Goal: Task Accomplishment & Management: Manage account settings

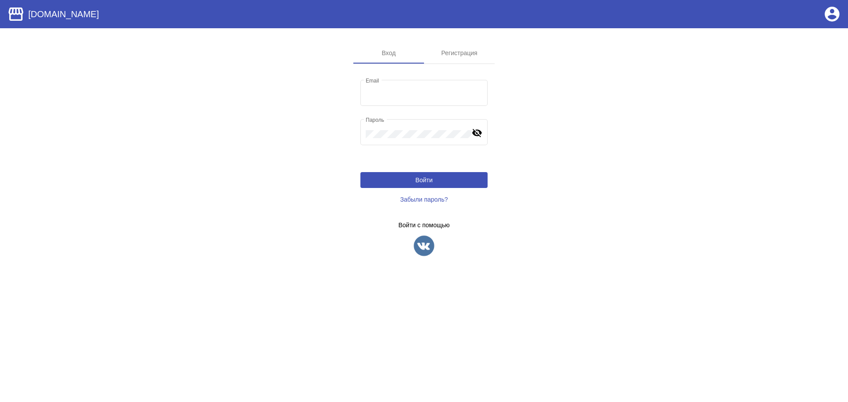
type input "[EMAIL_ADDRESS][DOMAIN_NAME]"
click at [423, 178] on span "Войти" at bounding box center [423, 180] width 17 height 7
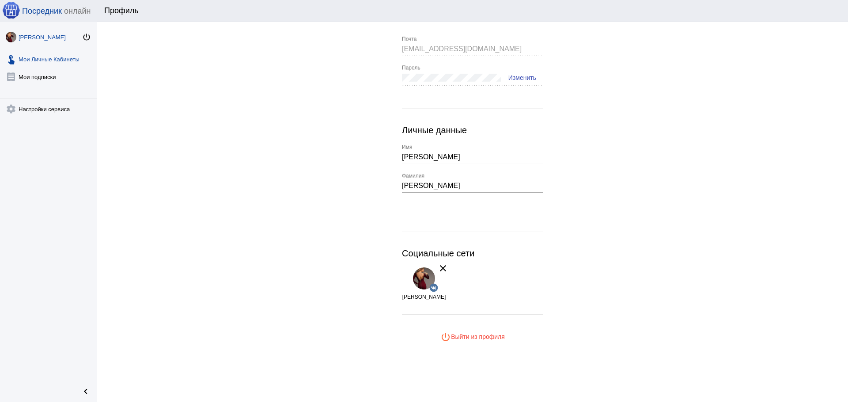
click at [44, 58] on link "touch_app Мои Личные Кабинеты" at bounding box center [48, 58] width 97 height 18
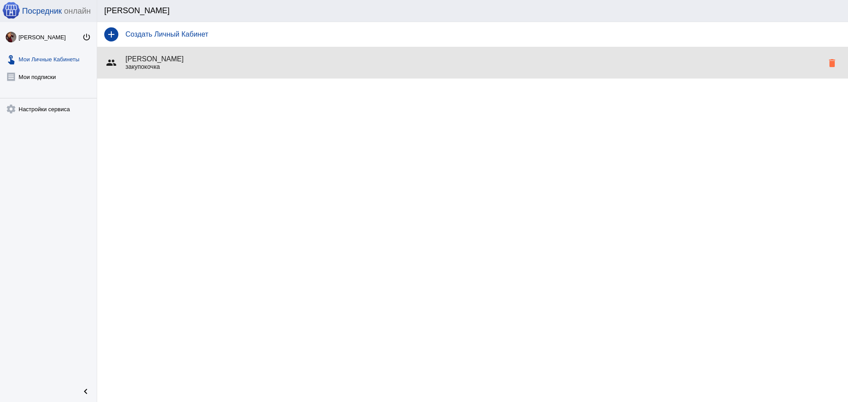
click at [204, 54] on div "group [PERSON_NAME] закупокочка delete" at bounding box center [472, 63] width 751 height 32
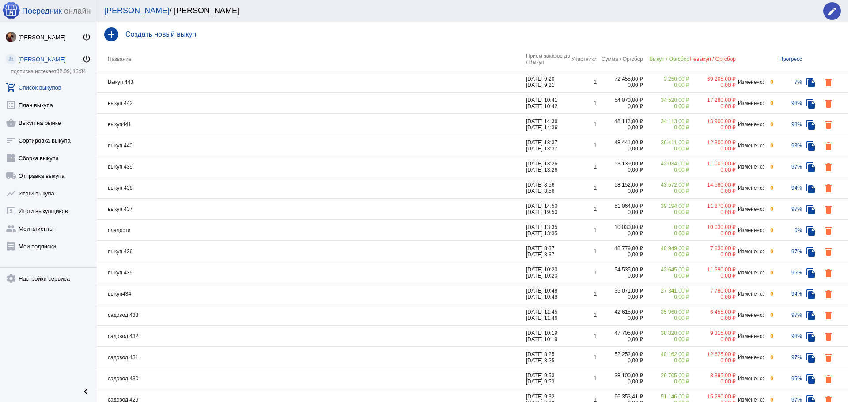
click at [494, 77] on td "Выкуп 443" at bounding box center [311, 82] width 429 height 21
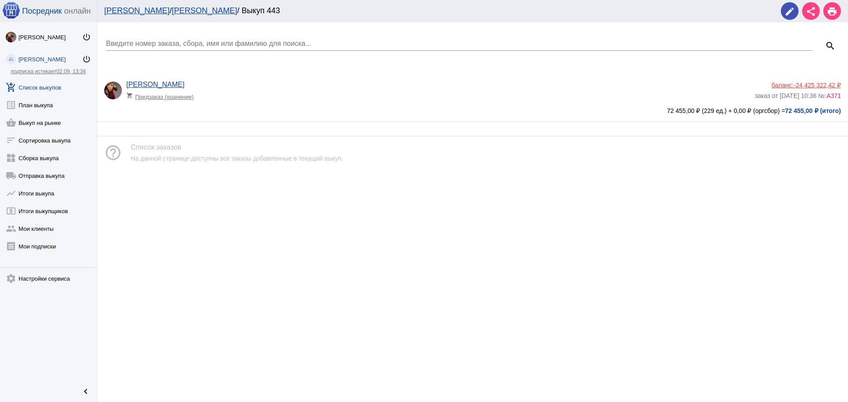
click at [344, 85] on div "[PERSON_NAME] shopping_cart Предзаказ (хранение)" at bounding box center [440, 93] width 628 height 24
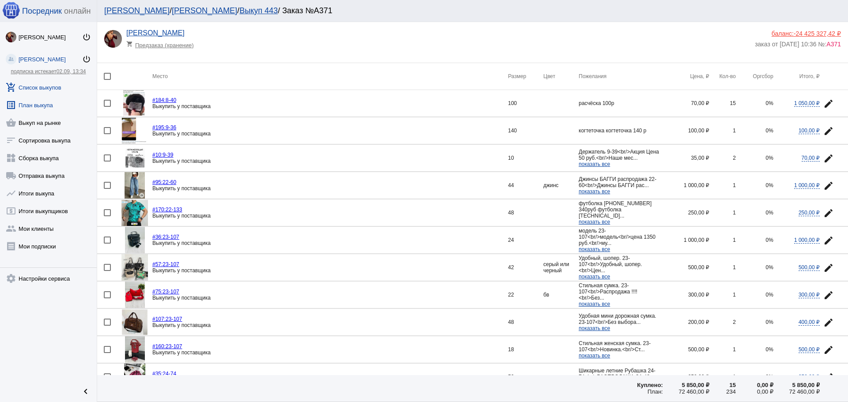
click at [43, 110] on link "list_alt План выкупа" at bounding box center [48, 104] width 97 height 18
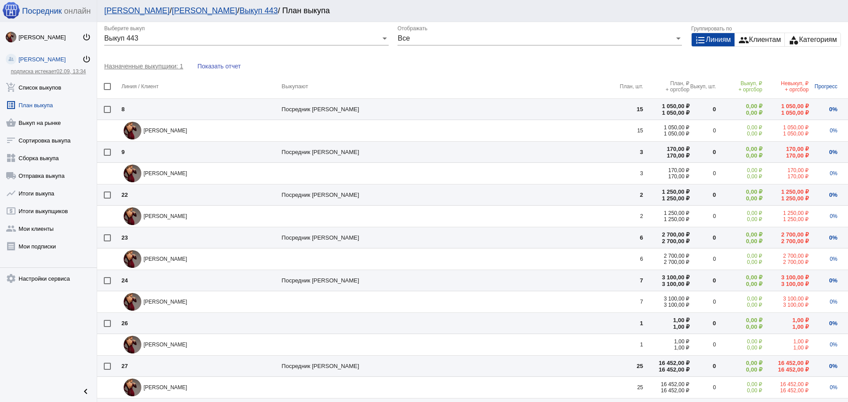
click at [111, 84] on mat-checkbox at bounding box center [113, 86] width 18 height 7
click at [107, 86] on div at bounding box center [107, 86] width 7 height 7
click at [107, 90] on input "checkbox" at bounding box center [107, 90] width 0 height 0
checkbox input "true"
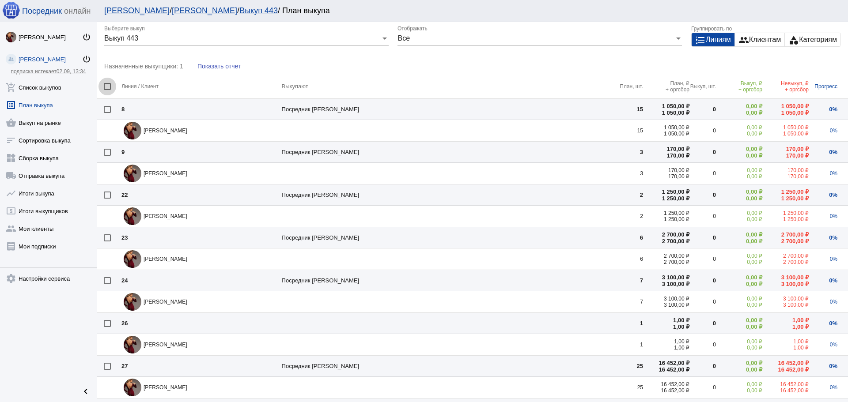
checkbox input "true"
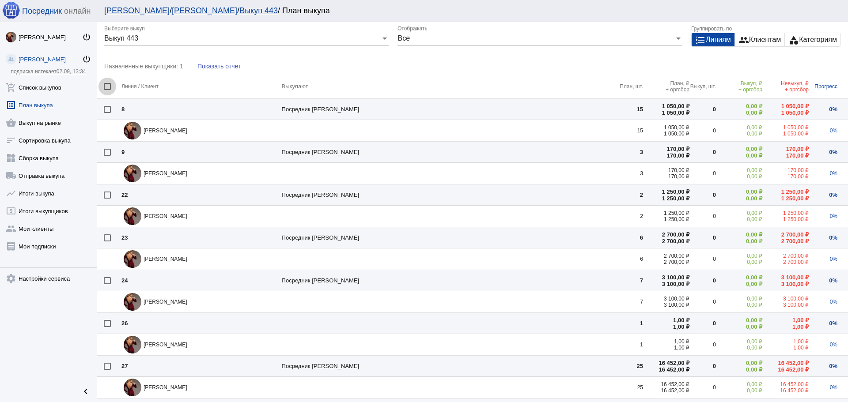
checkbox input "true"
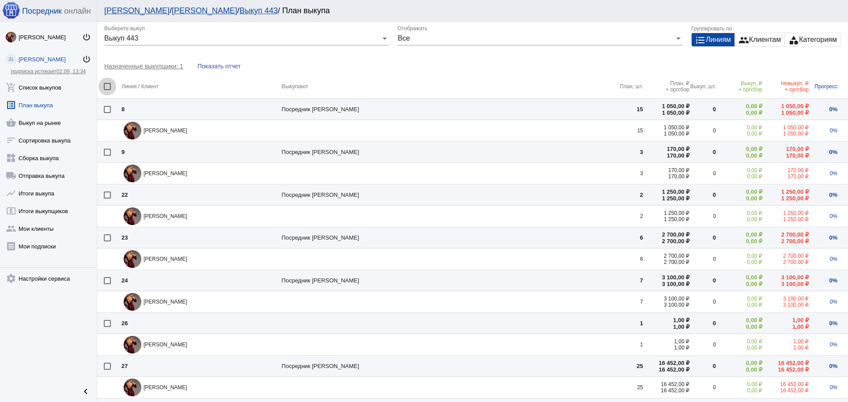
checkbox input "true"
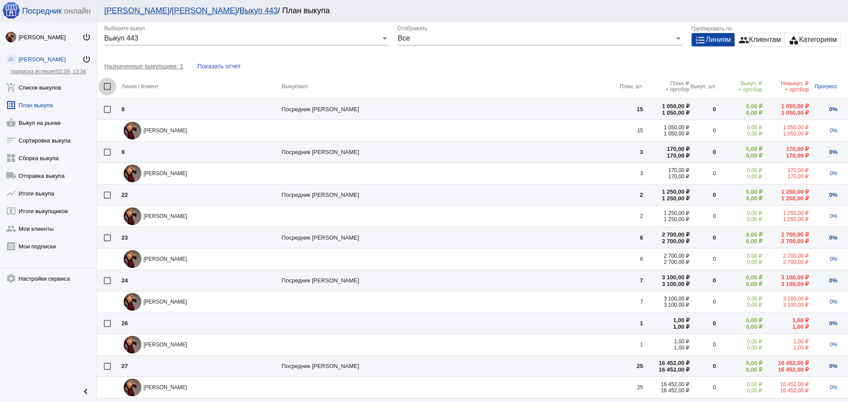
checkbox input "true"
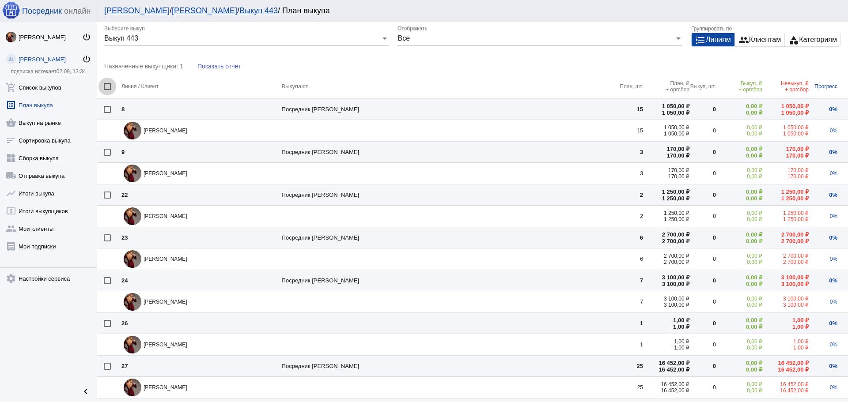
checkbox input "true"
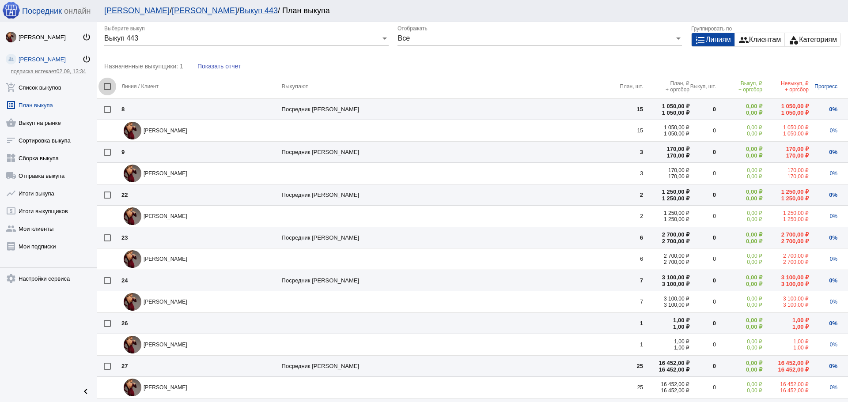
checkbox input "true"
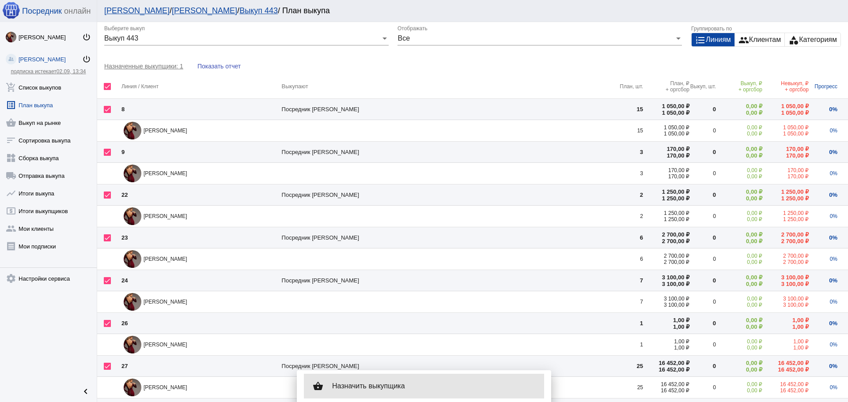
click at [363, 386] on span "Назначить выкупщика" at bounding box center [434, 386] width 205 height 9
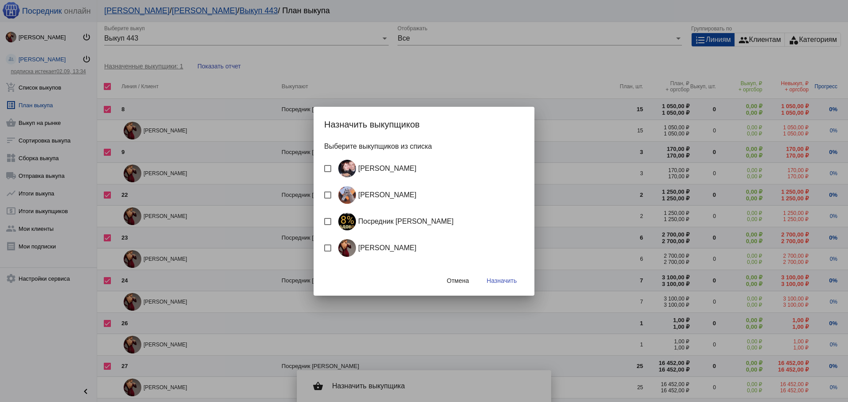
click at [377, 222] on div "Посредник Расулов" at bounding box center [394, 222] width 119 height 18
click at [328, 225] on input "Посредник Расулов" at bounding box center [327, 225] width 0 height 0
checkbox input "true"
click at [497, 284] on button "Назначить" at bounding box center [502, 281] width 44 height 16
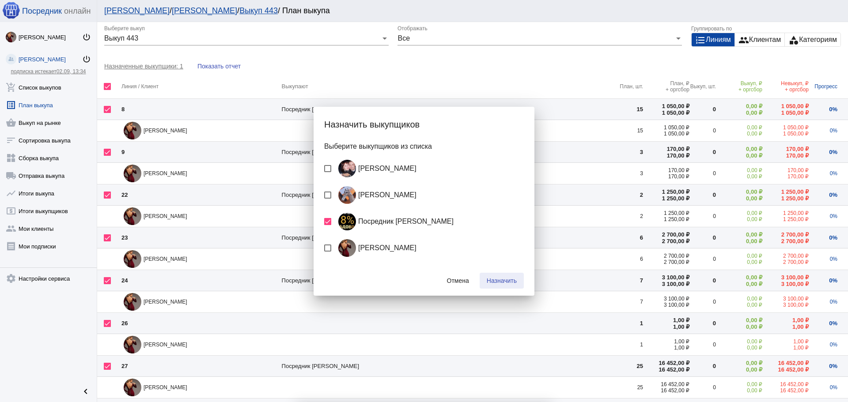
checkbox input "false"
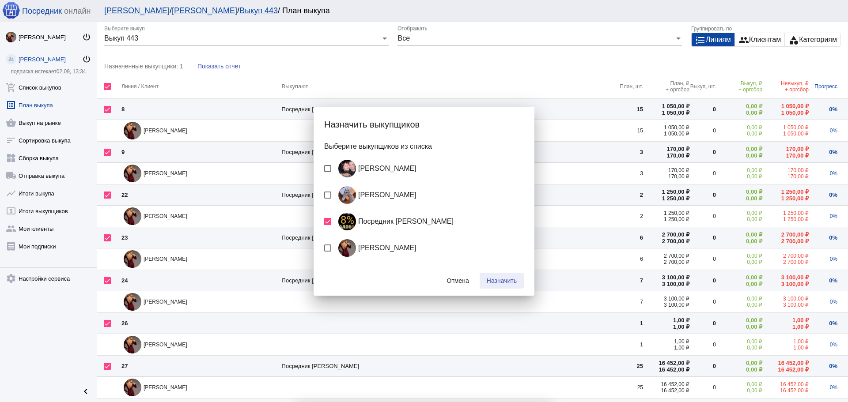
checkbox input "false"
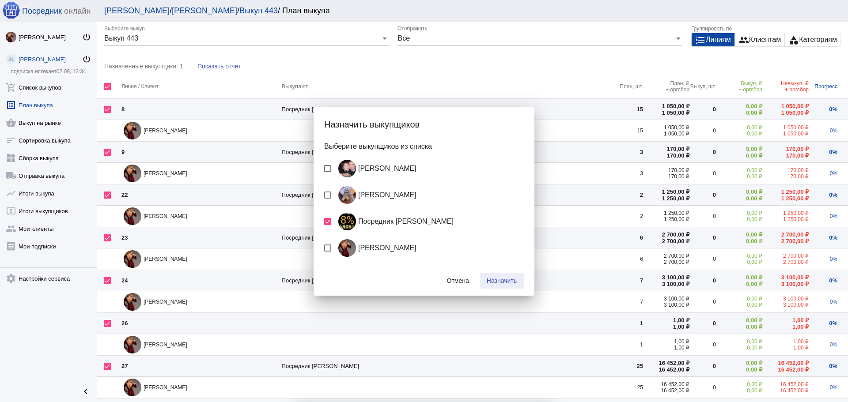
checkbox input "false"
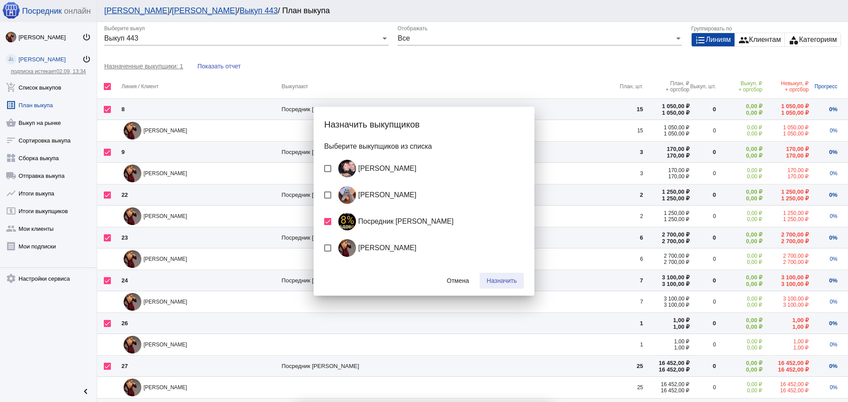
checkbox input "false"
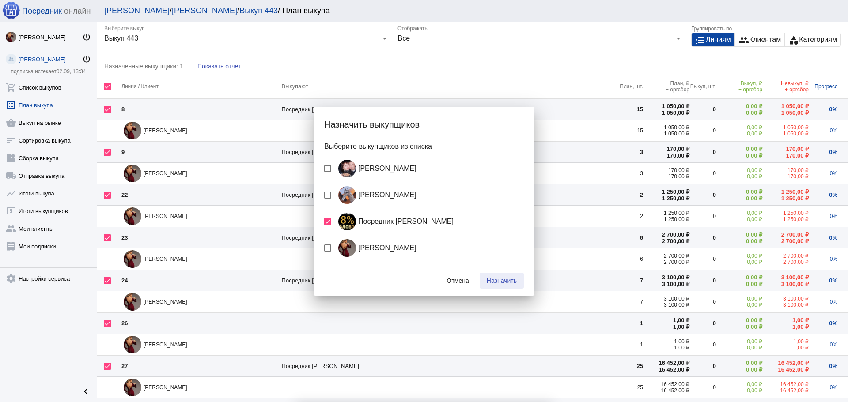
checkbox input "false"
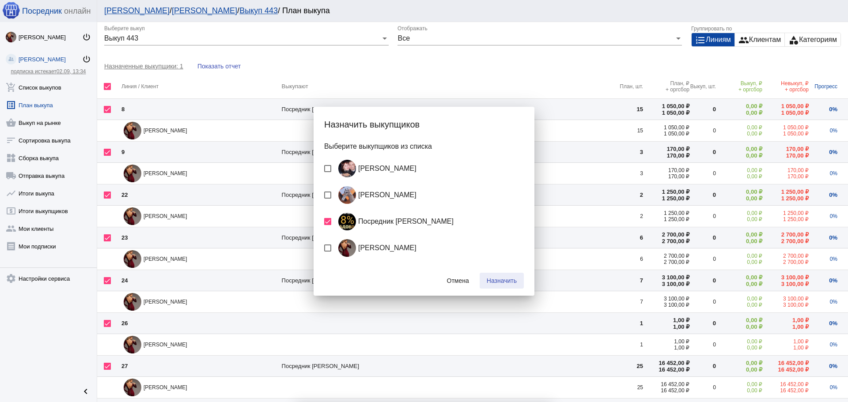
checkbox input "false"
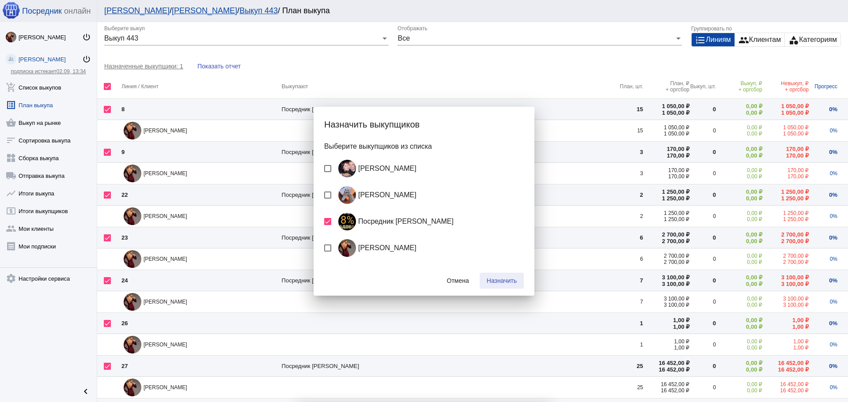
checkbox input "false"
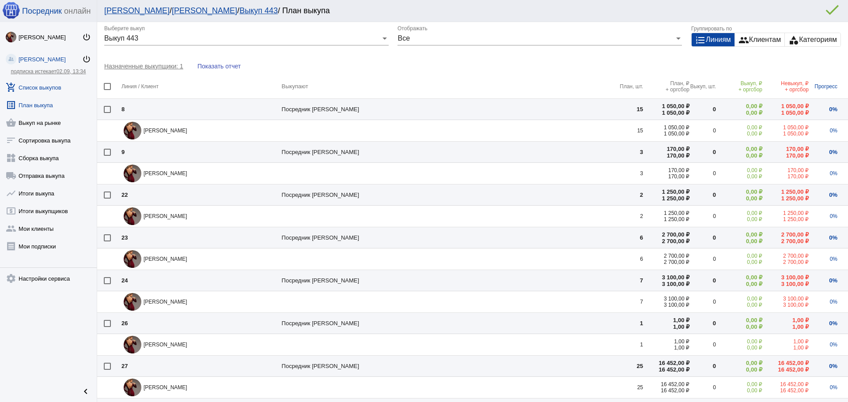
click at [43, 88] on link "add_shopping_cart Список выкупов" at bounding box center [48, 86] width 97 height 18
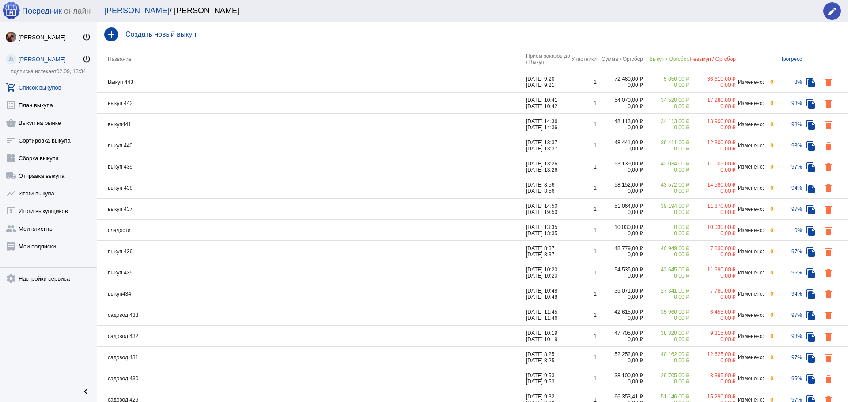
click at [211, 79] on td "Выкуп 443" at bounding box center [311, 82] width 429 height 21
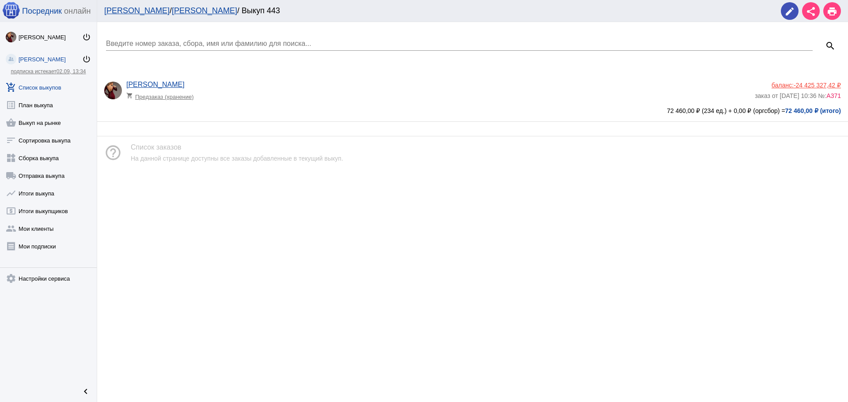
click at [290, 95] on app-delivery-type "shopping_cart Предзаказ (хранение)" at bounding box center [438, 94] width 624 height 11
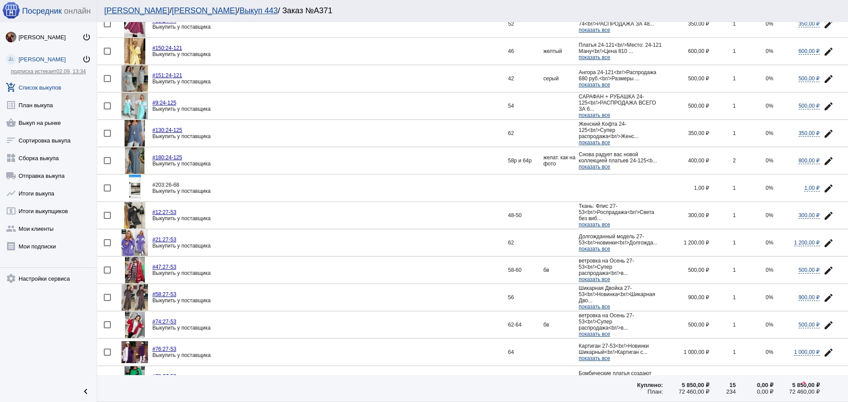
scroll to position [397, 0]
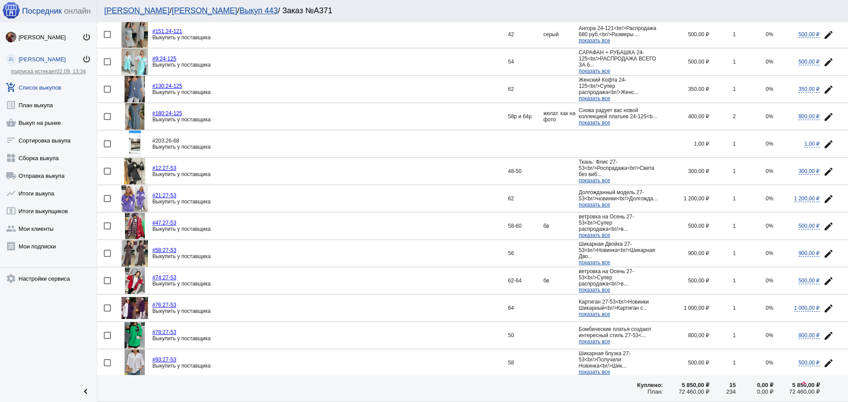
click at [134, 140] on img at bounding box center [135, 144] width 12 height 26
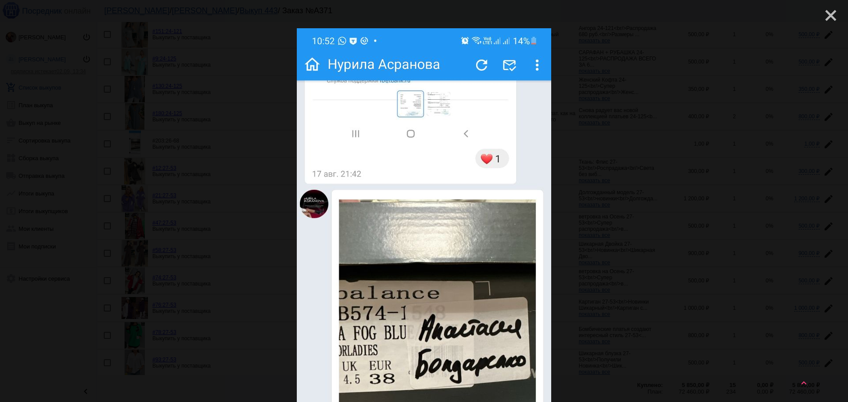
click at [822, 12] on mat-icon "close" at bounding box center [827, 12] width 11 height 11
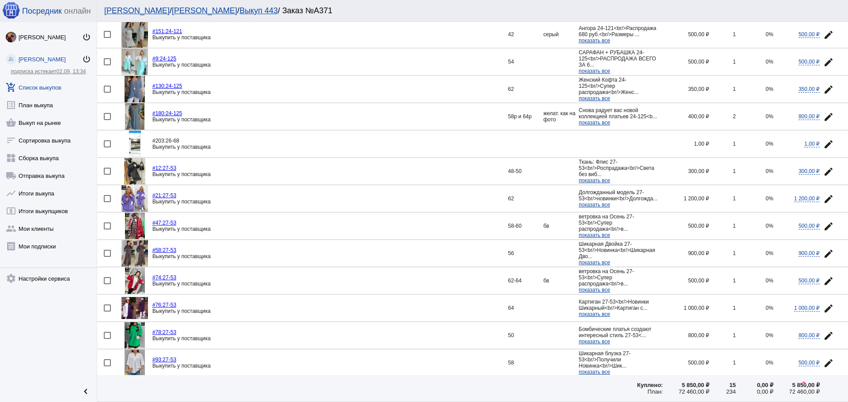
click at [823, 146] on mat-icon "edit" at bounding box center [828, 144] width 11 height 11
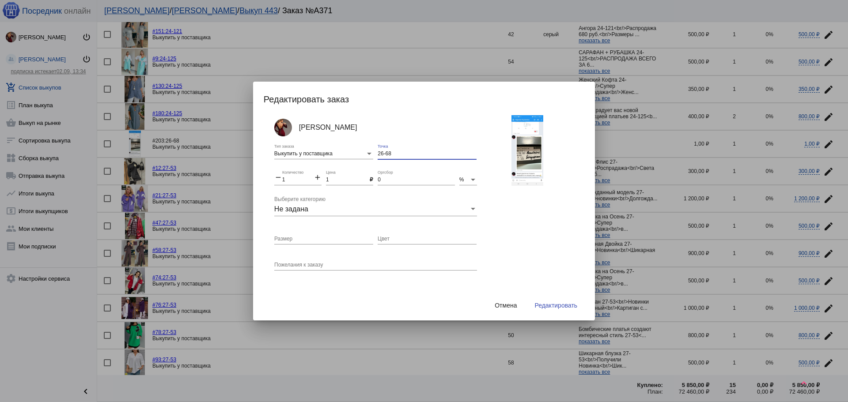
click at [378, 153] on input "26-68" at bounding box center [427, 154] width 99 height 6
type input "27-68"
click at [565, 309] on button "Редактировать" at bounding box center [555, 306] width 57 height 16
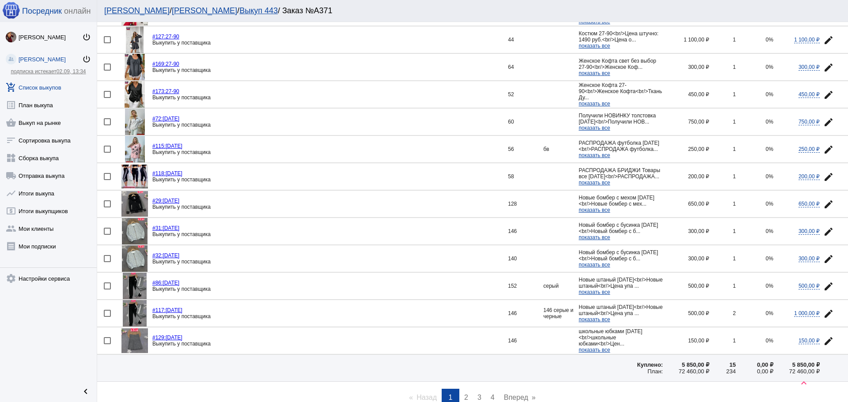
scroll to position [1151, 0]
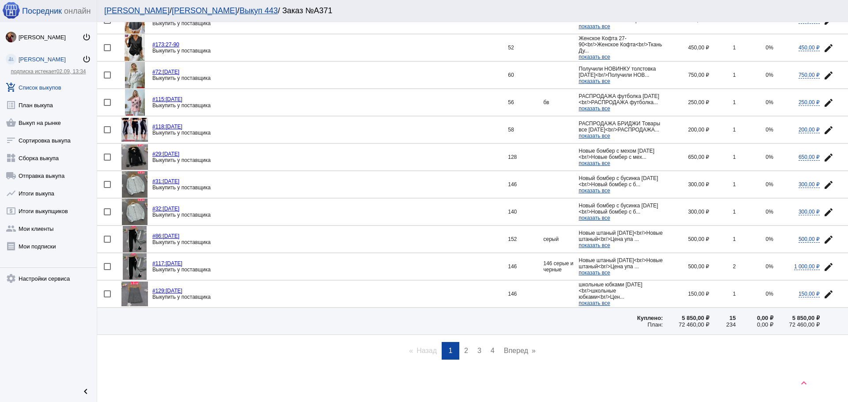
click at [460, 348] on link "page 2" at bounding box center [466, 351] width 13 height 18
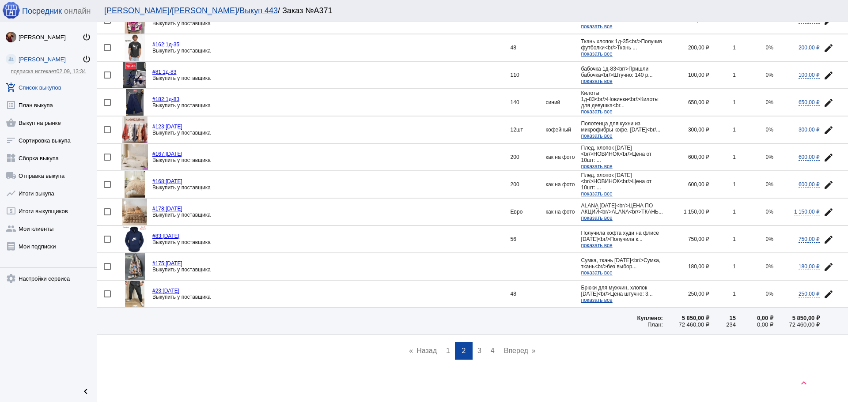
click at [477, 352] on span "3" at bounding box center [479, 351] width 4 height 8
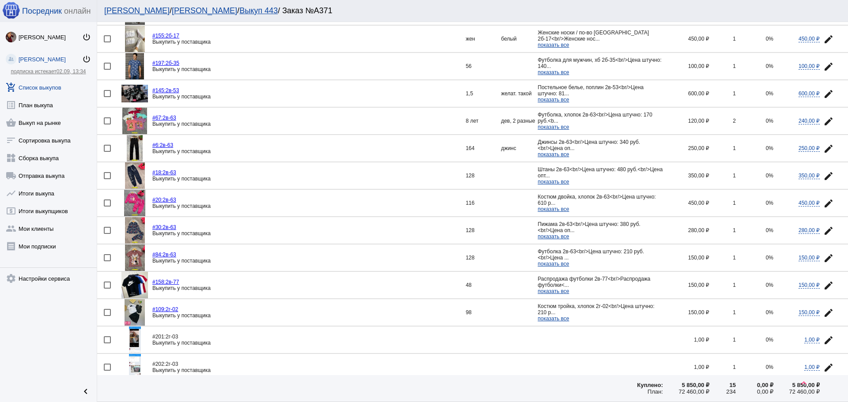
scroll to position [574, 0]
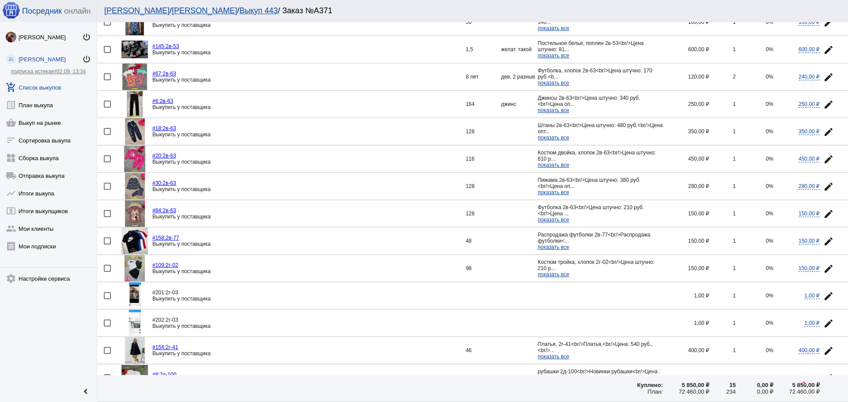
click at [823, 296] on mat-icon "edit" at bounding box center [828, 296] width 11 height 11
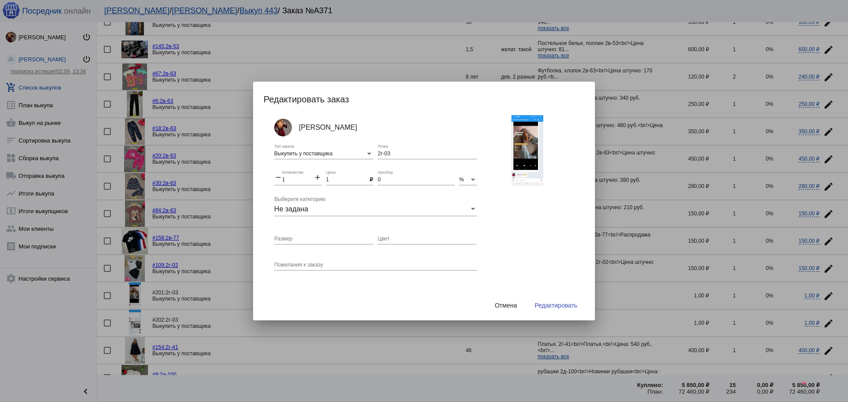
click at [418, 238] on input "Цвет" at bounding box center [427, 239] width 99 height 6
click at [454, 238] on input "оплачен, фото не скинули, пусть посмотрит переписку с Бондларенко" at bounding box center [427, 239] width 99 height 6
type input "оплачен, фото не скинули, пусть посмотрит переписку с Бондаренко"
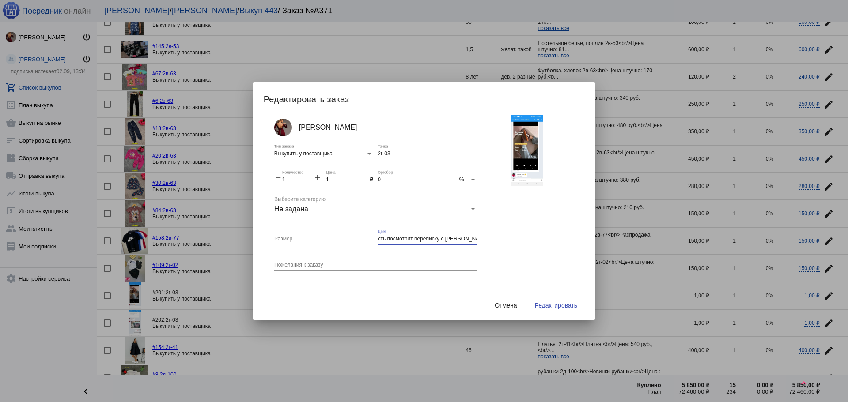
scroll to position [0, 0]
click at [563, 308] on span "Редактировать" at bounding box center [555, 305] width 43 height 7
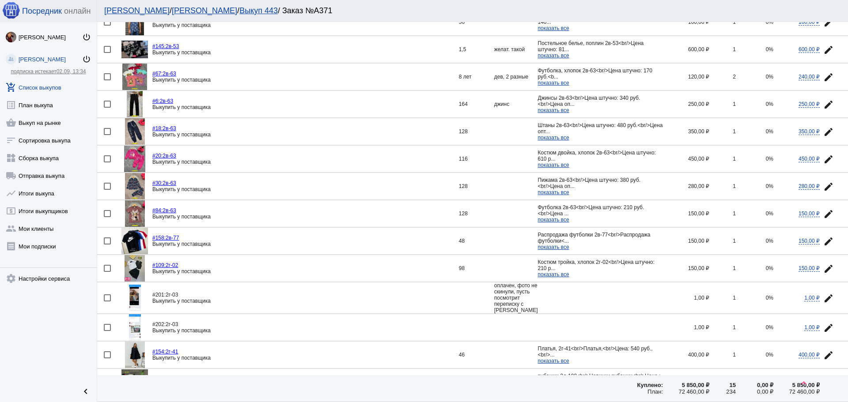
click at [132, 296] on img at bounding box center [135, 298] width 12 height 26
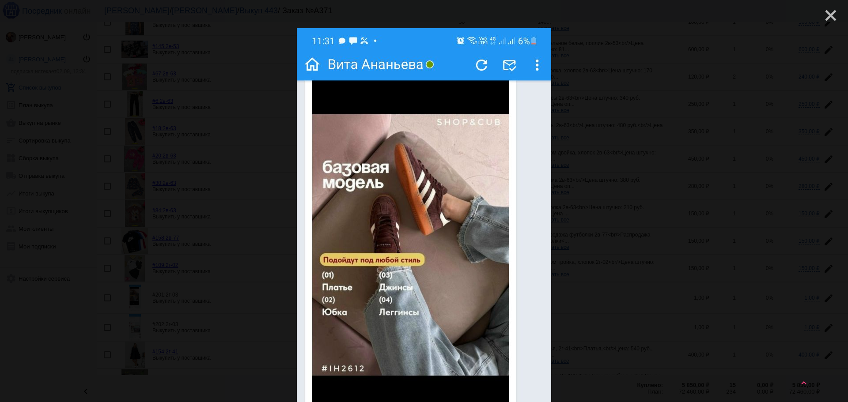
click at [824, 17] on mat-icon "close" at bounding box center [827, 12] width 11 height 11
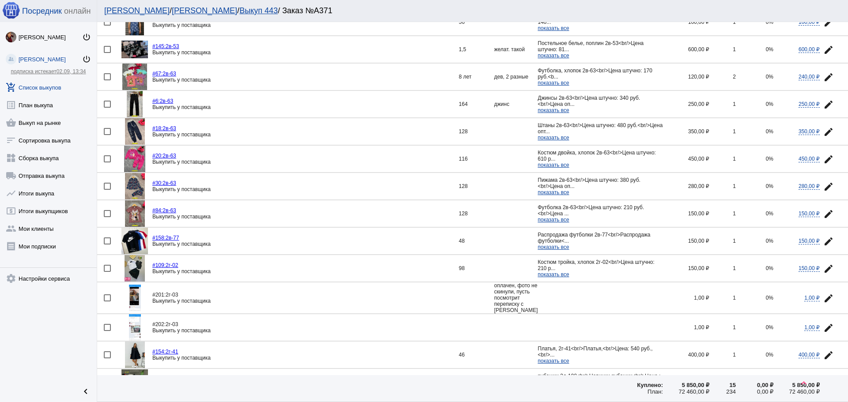
click at [140, 328] on img at bounding box center [135, 327] width 12 height 26
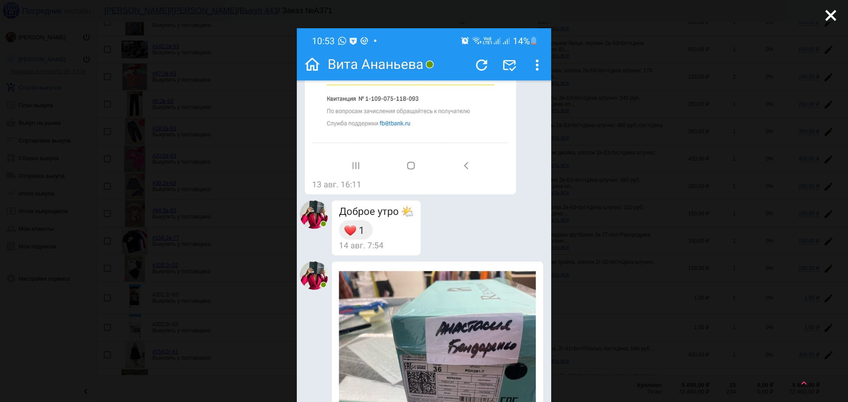
click at [637, 116] on div "close get_app скачать" at bounding box center [424, 365] width 848 height 730
click at [705, 71] on div "close get_app скачать" at bounding box center [424, 365] width 848 height 730
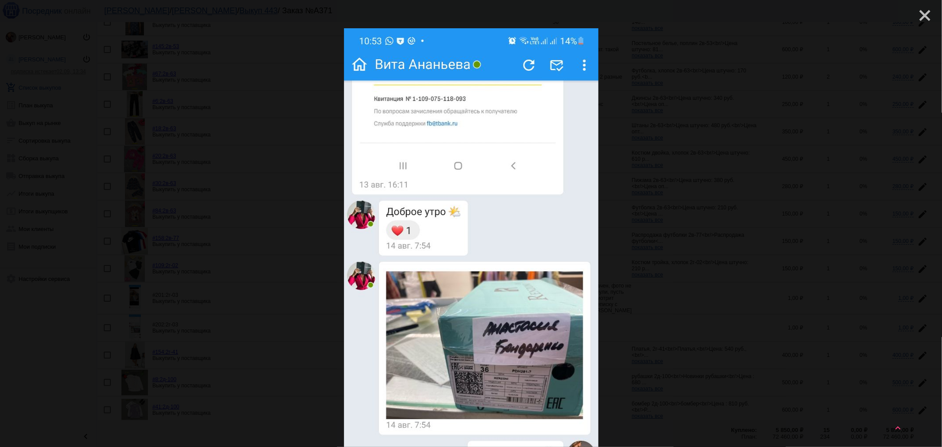
click at [847, 14] on mat-icon "close" at bounding box center [921, 12] width 11 height 11
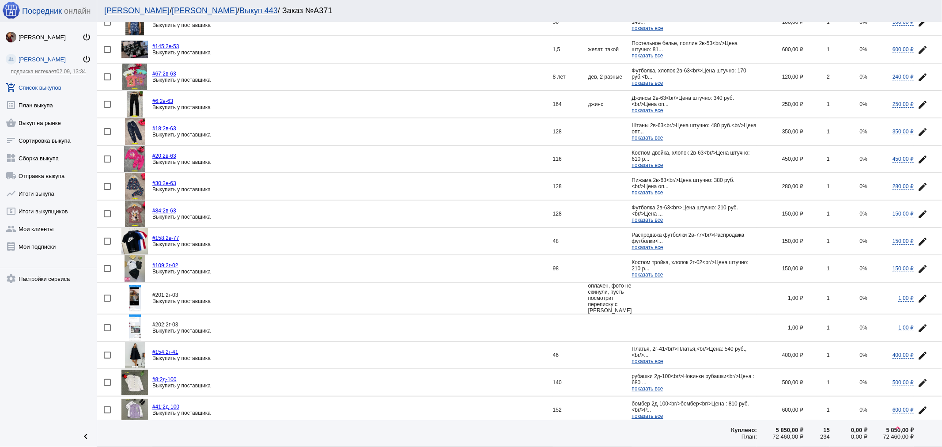
scroll to position [672, 0]
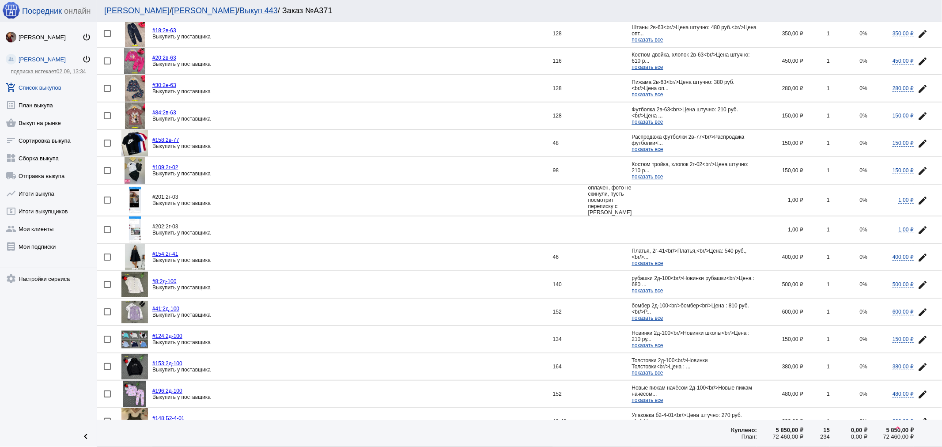
click at [132, 288] on img at bounding box center [134, 285] width 26 height 26
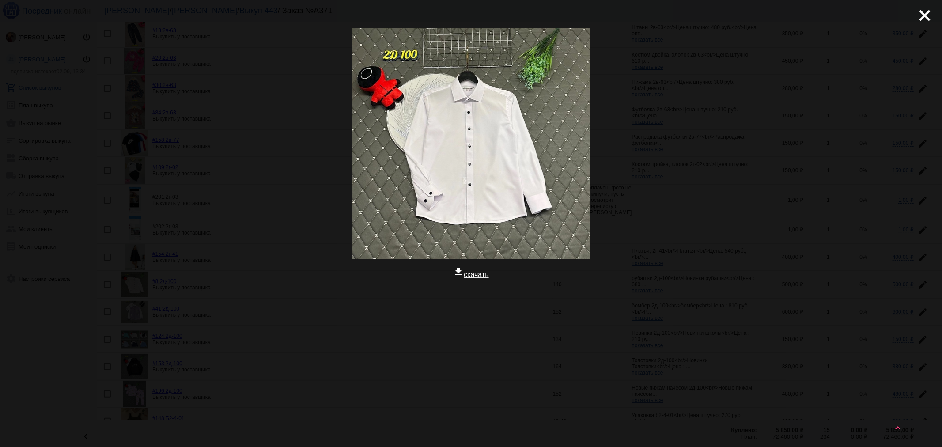
click at [805, 156] on div "close get_app скачать" at bounding box center [471, 197] width 942 height 395
click at [847, 17] on mat-icon "close" at bounding box center [921, 12] width 11 height 11
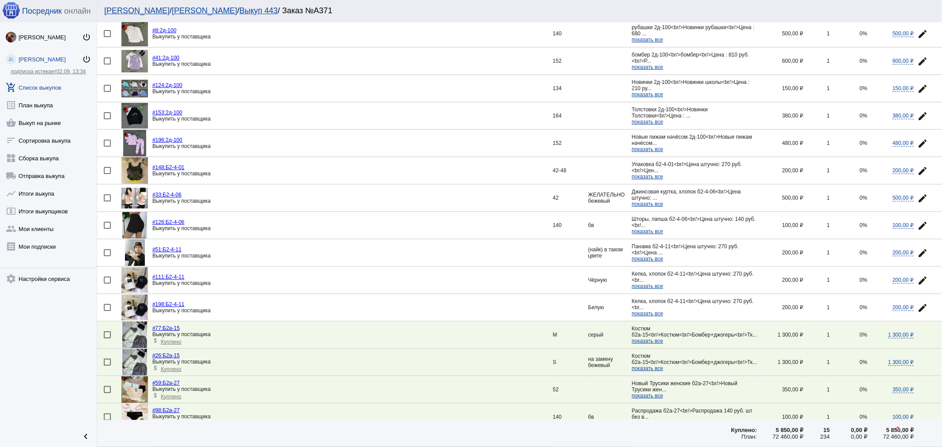
scroll to position [726, 0]
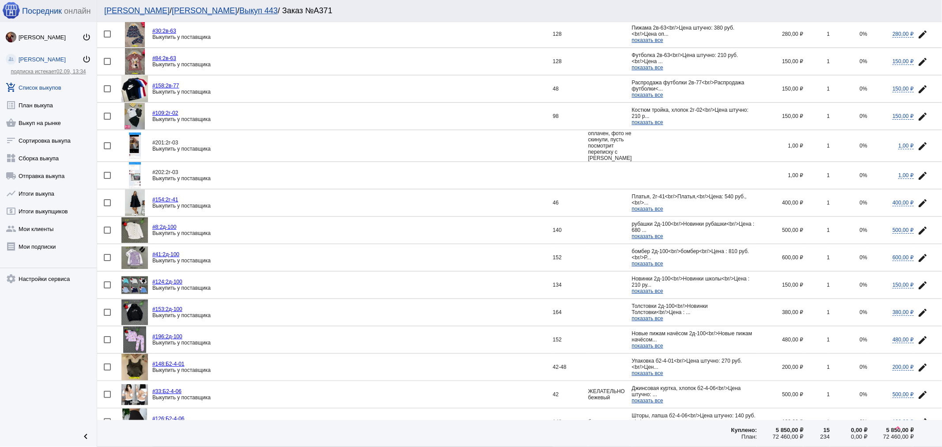
click at [132, 147] on img at bounding box center [135, 145] width 12 height 26
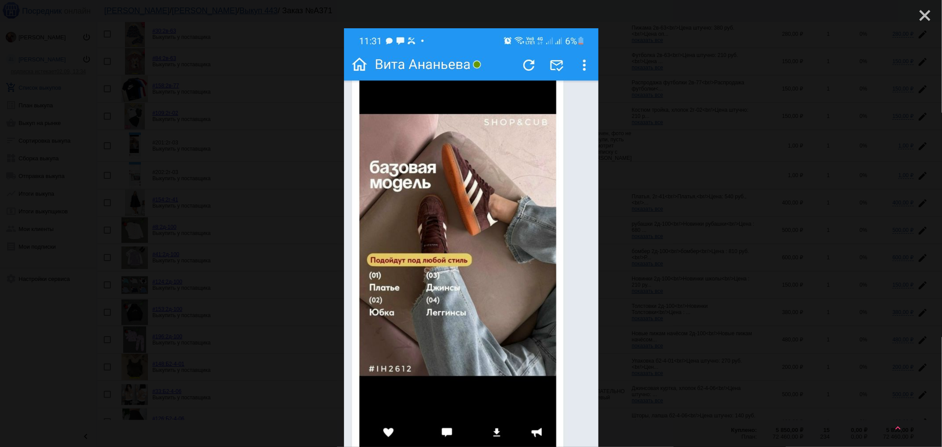
click at [847, 17] on mat-icon "close" at bounding box center [921, 12] width 11 height 11
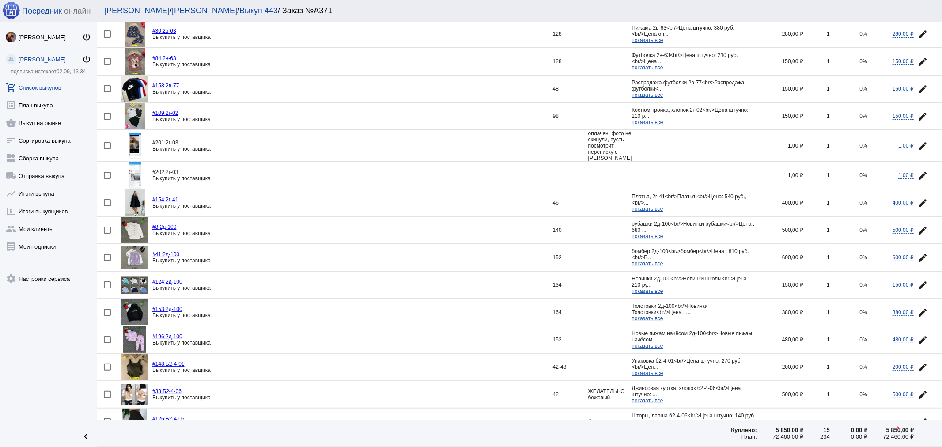
click at [131, 175] on img at bounding box center [135, 175] width 12 height 26
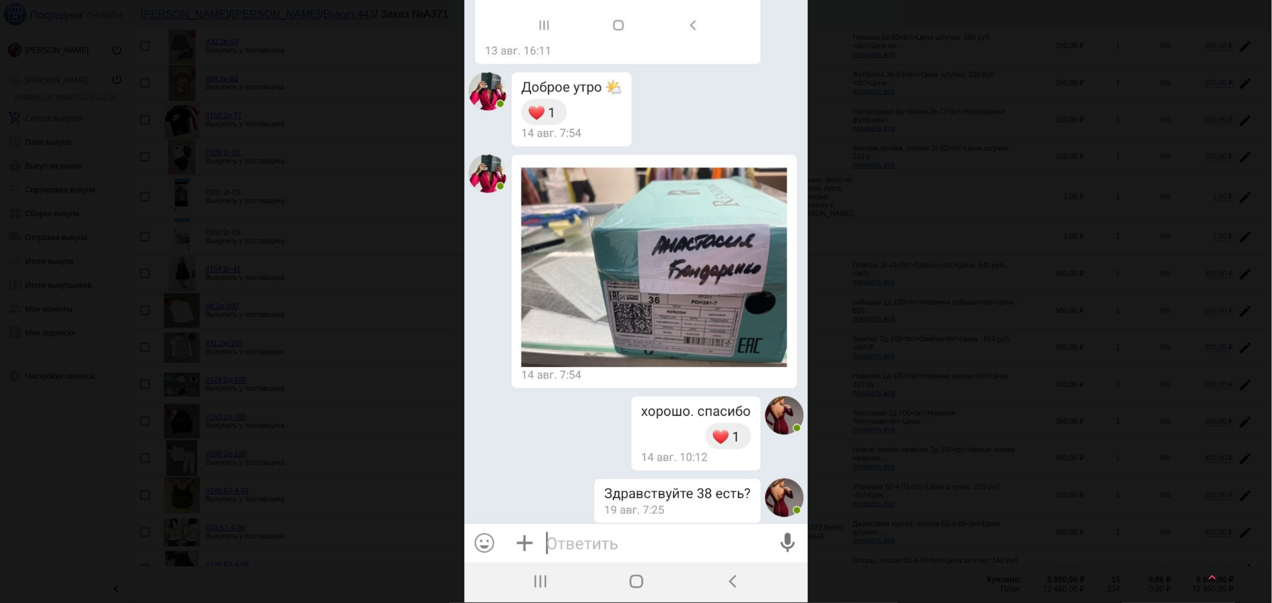
scroll to position [0, 0]
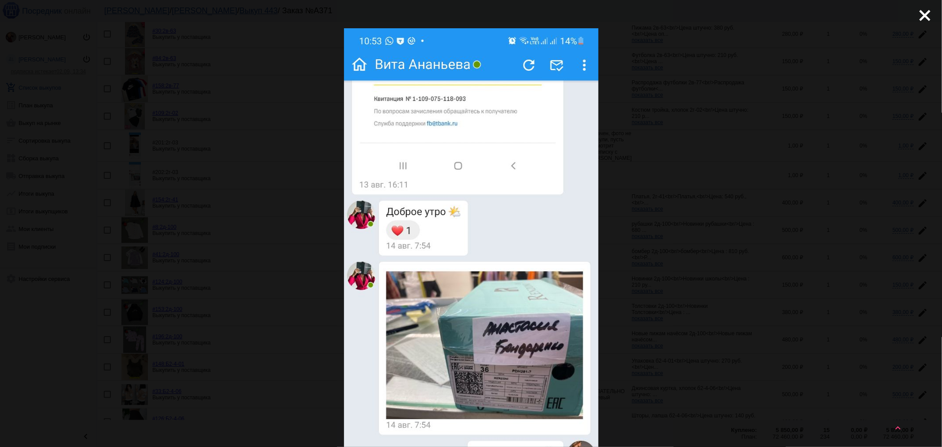
click at [722, 106] on div "close get_app скачать" at bounding box center [471, 365] width 942 height 730
click at [677, 177] on div "close get_app скачать" at bounding box center [471, 365] width 942 height 730
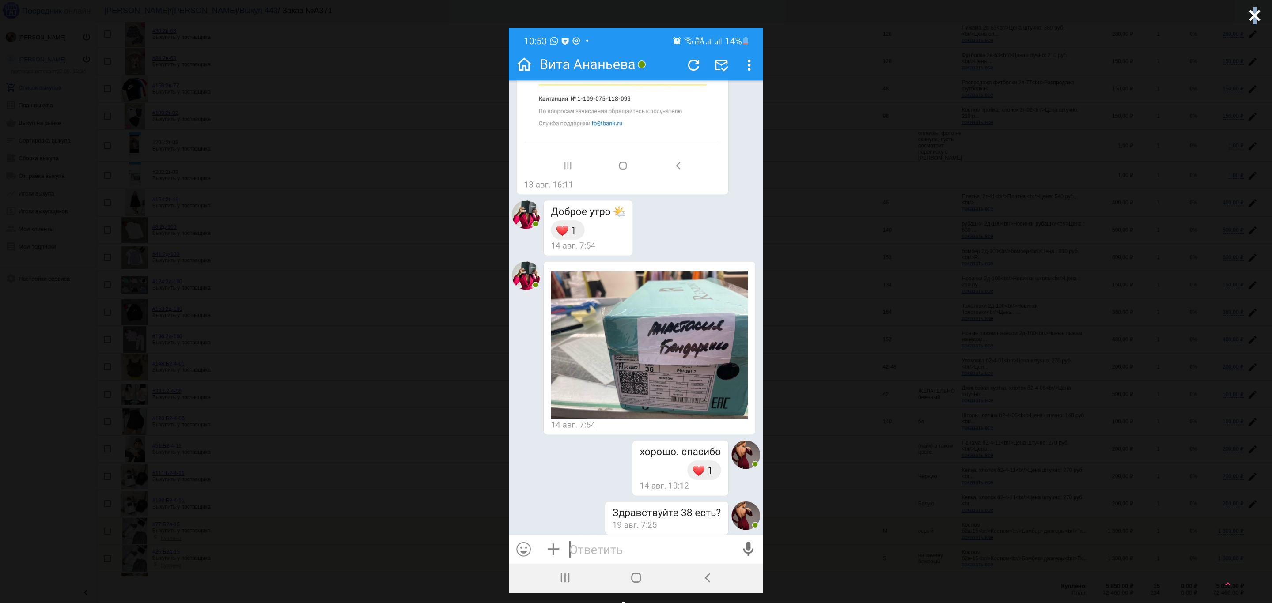
drag, startPoint x: 1245, startPoint y: 11, endPoint x: 1235, endPoint y: 16, distance: 11.3
click at [847, 11] on mat-icon "close" at bounding box center [1251, 12] width 11 height 11
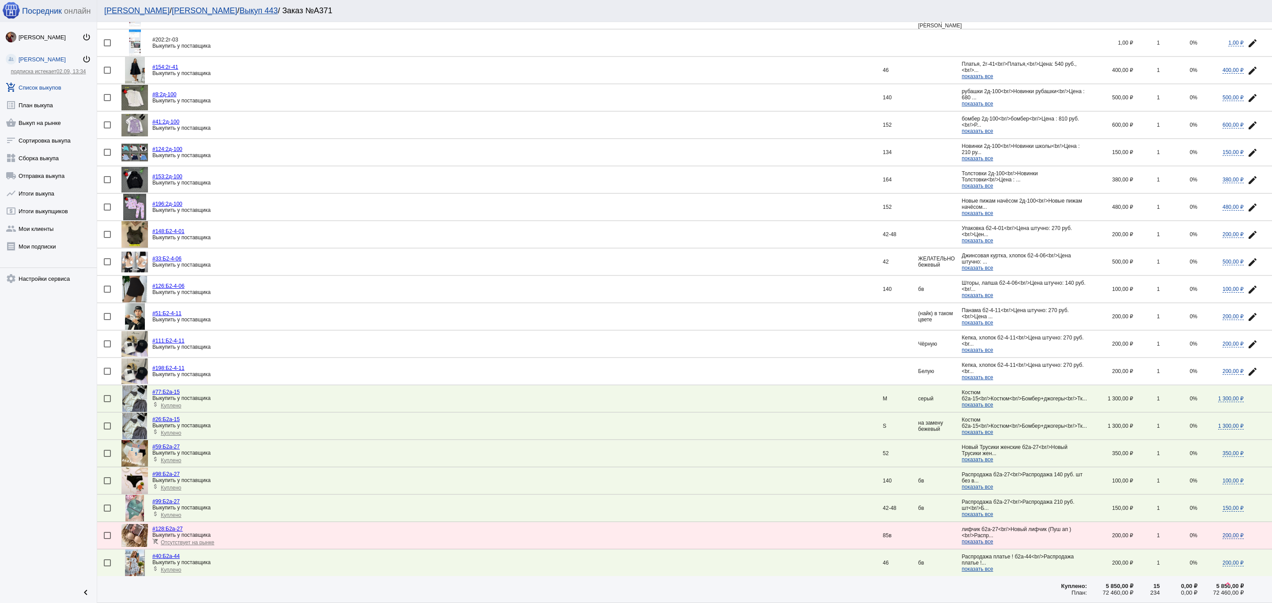
scroll to position [982, 0]
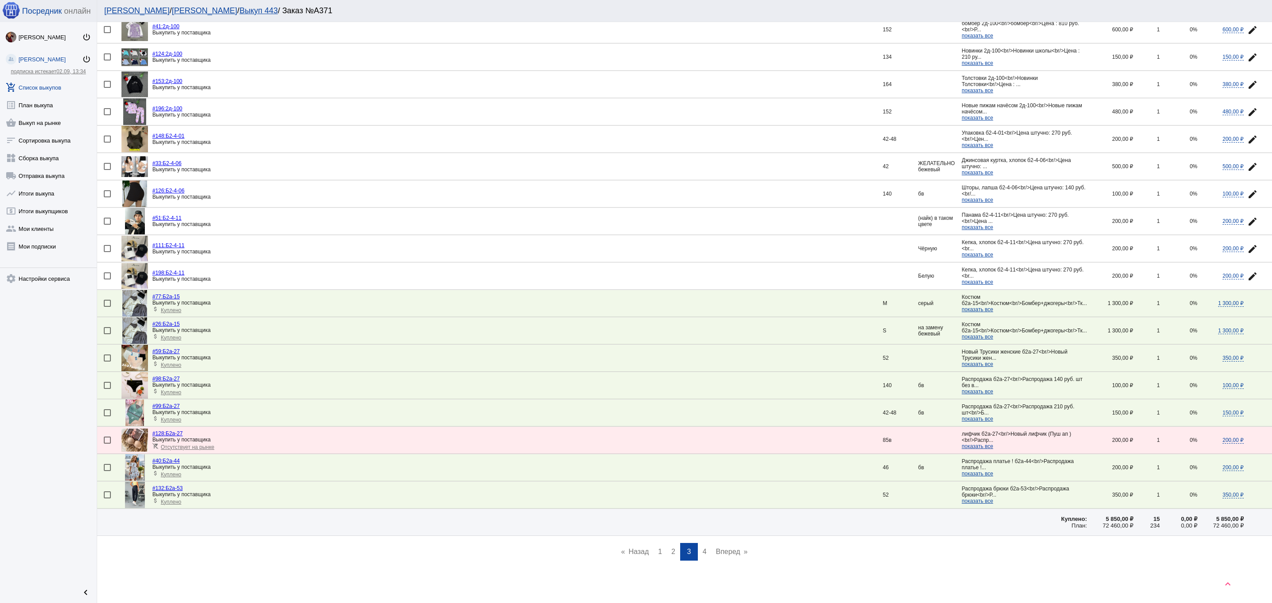
click at [703, 402] on span "4" at bounding box center [705, 552] width 4 height 8
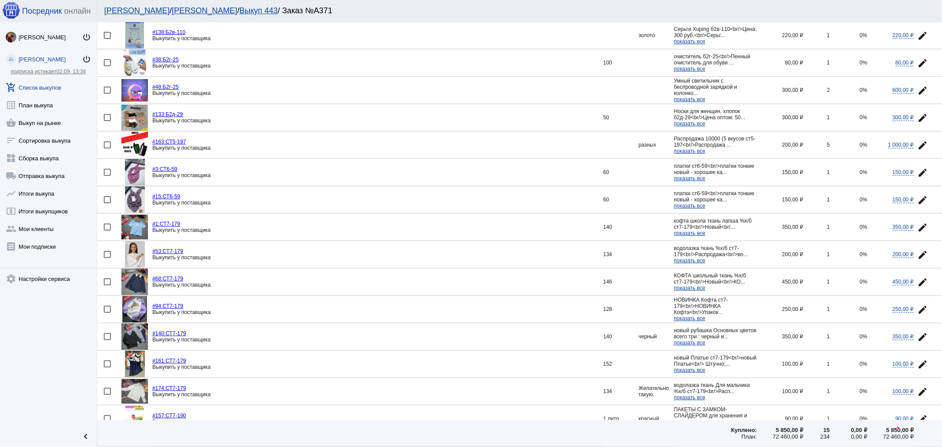
scroll to position [946, 0]
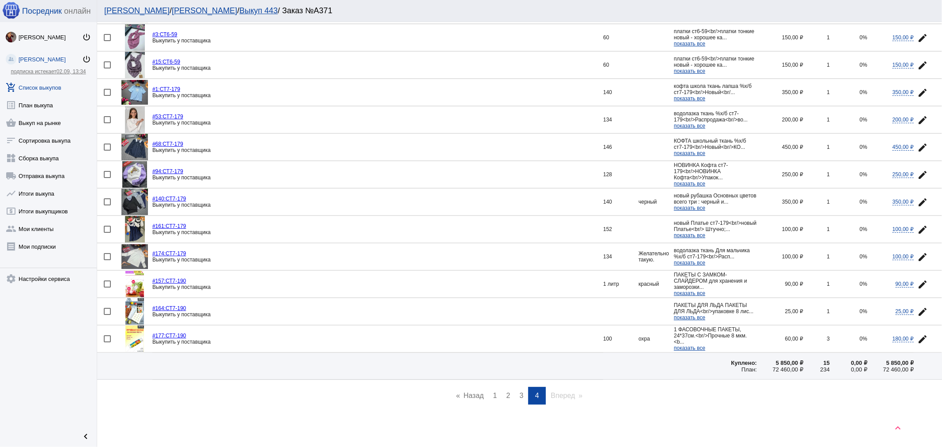
click at [491, 402] on div "keyboard_arrow_up" at bounding box center [519, 429] width 845 height 35
click at [492, 402] on div "keyboard_arrow_up" at bounding box center [519, 429] width 845 height 35
click at [493, 395] on span "1" at bounding box center [495, 396] width 4 height 8
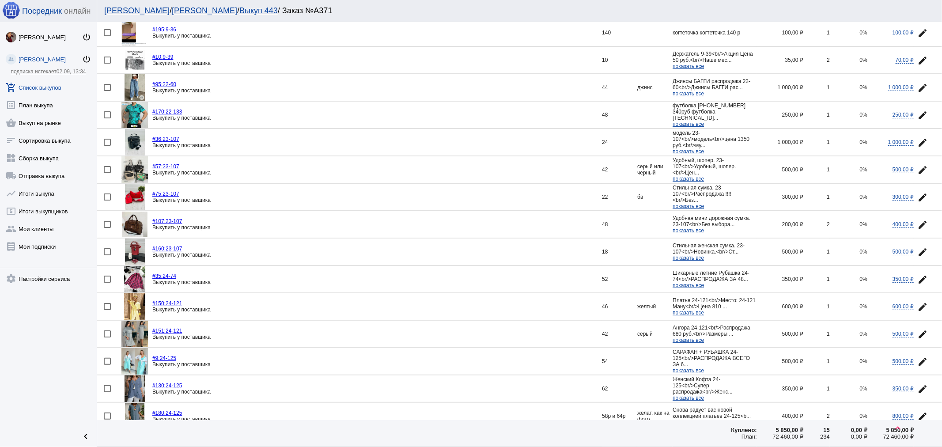
scroll to position [294, 0]
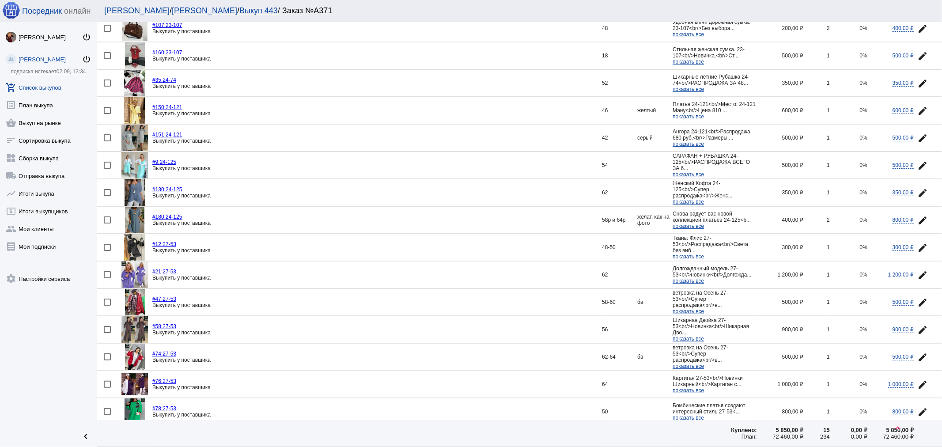
click at [137, 305] on img at bounding box center [135, 302] width 20 height 26
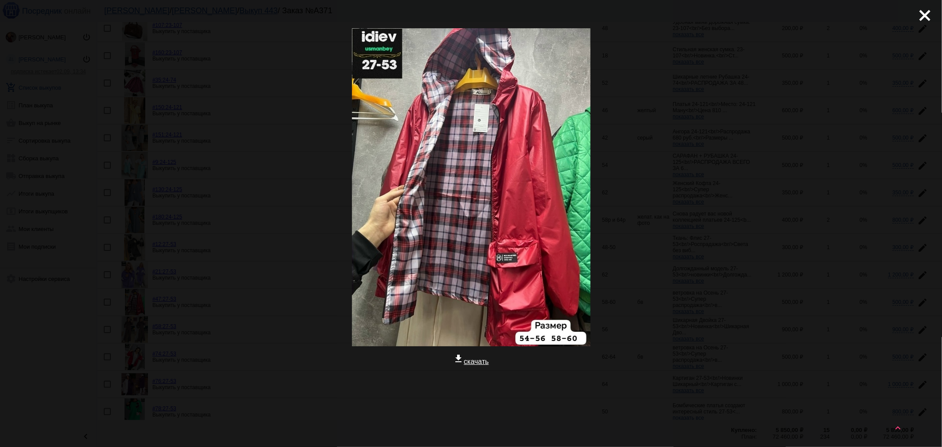
click at [695, 305] on div "close get_app скачать" at bounding box center [471, 241] width 942 height 482
click at [847, 11] on mat-icon "close" at bounding box center [921, 12] width 11 height 11
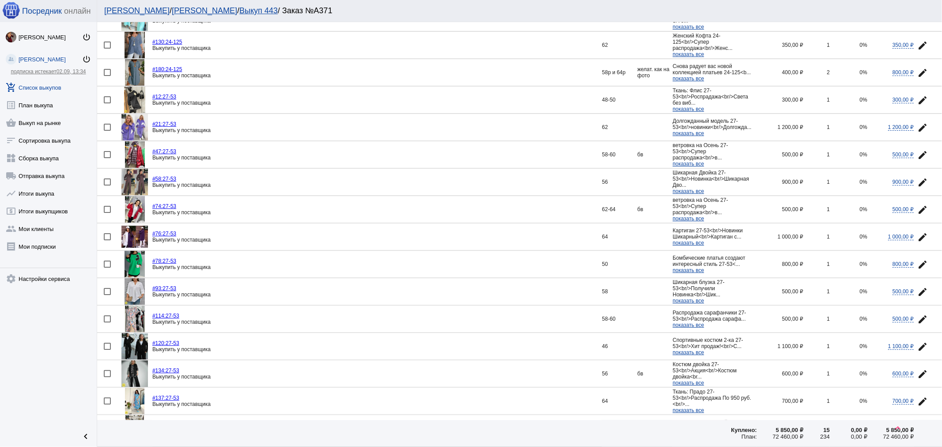
scroll to position [589, 0]
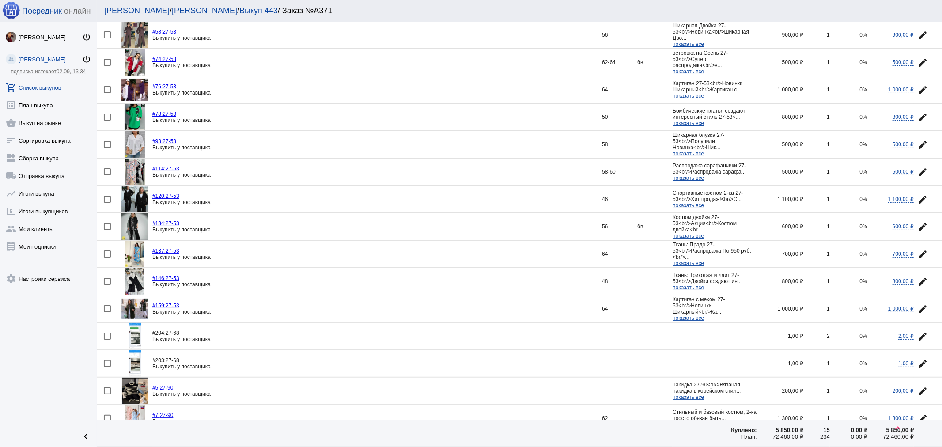
click at [142, 361] on div at bounding box center [134, 363] width 26 height 26
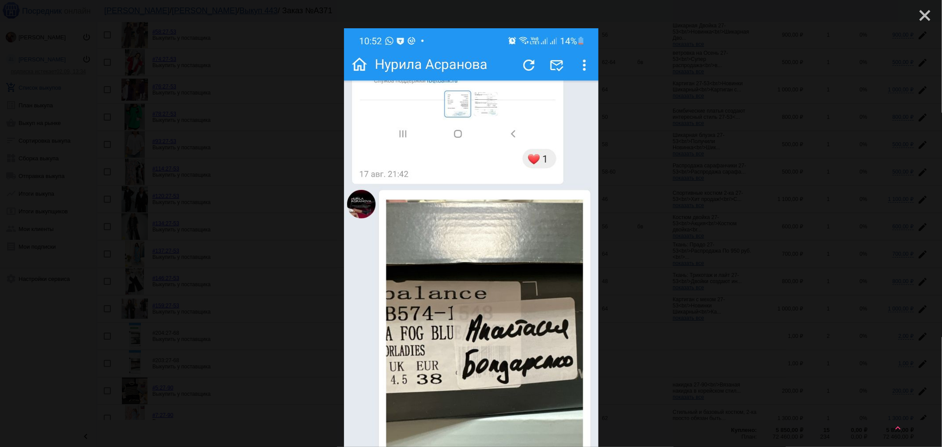
click at [847, 17] on mat-icon "close" at bounding box center [921, 12] width 11 height 11
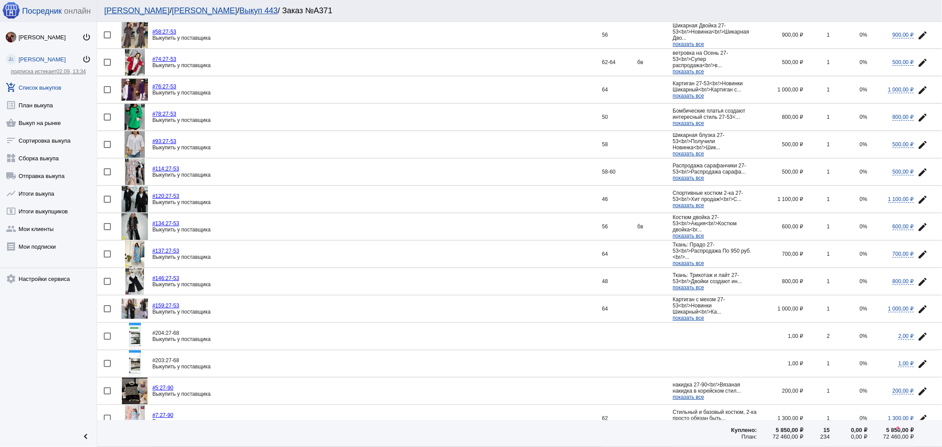
click at [136, 309] on img at bounding box center [134, 309] width 26 height 20
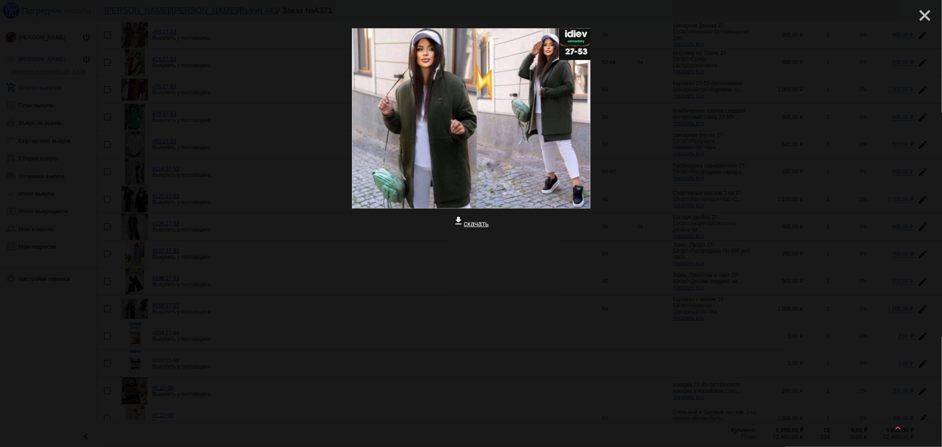
click at [847, 11] on mat-icon "close" at bounding box center [921, 12] width 11 height 11
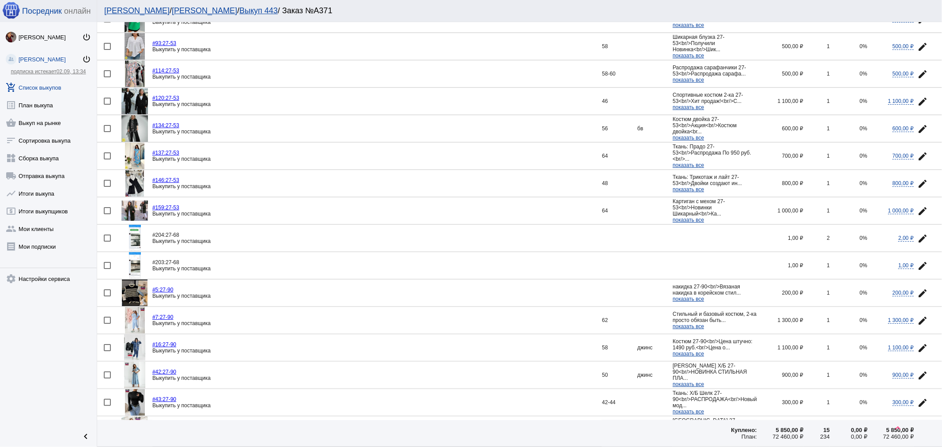
scroll to position [785, 0]
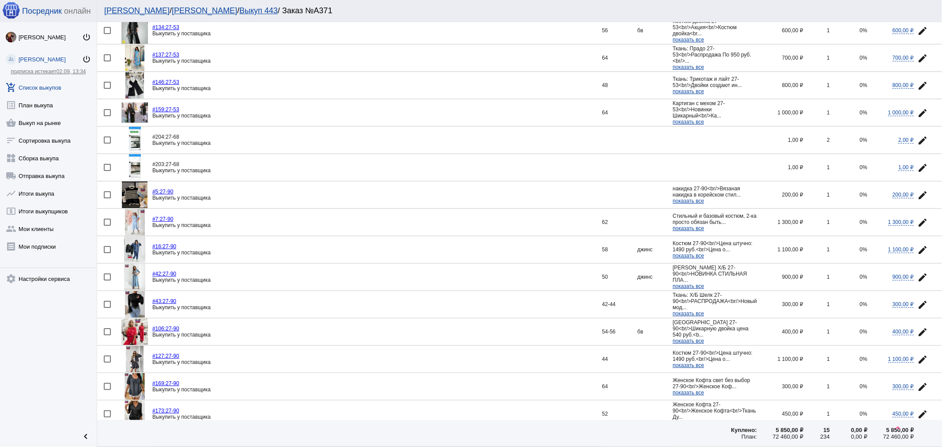
click at [134, 359] on img at bounding box center [135, 359] width 18 height 26
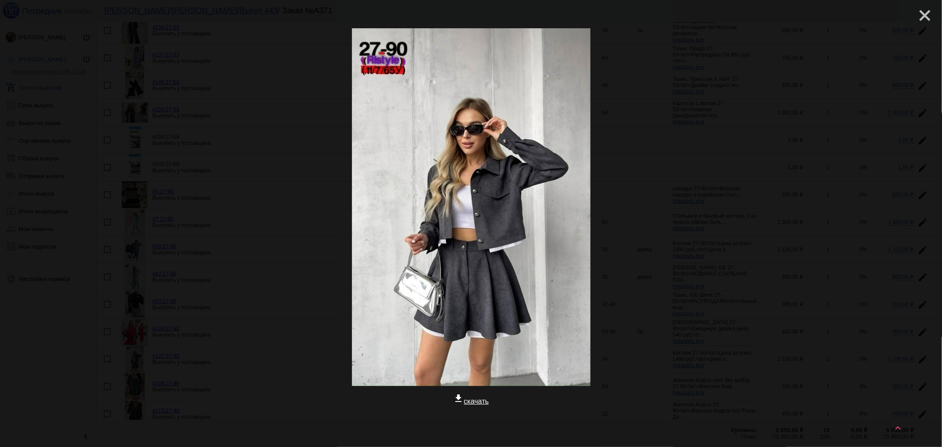
click at [847, 11] on mat-icon "close" at bounding box center [921, 12] width 11 height 11
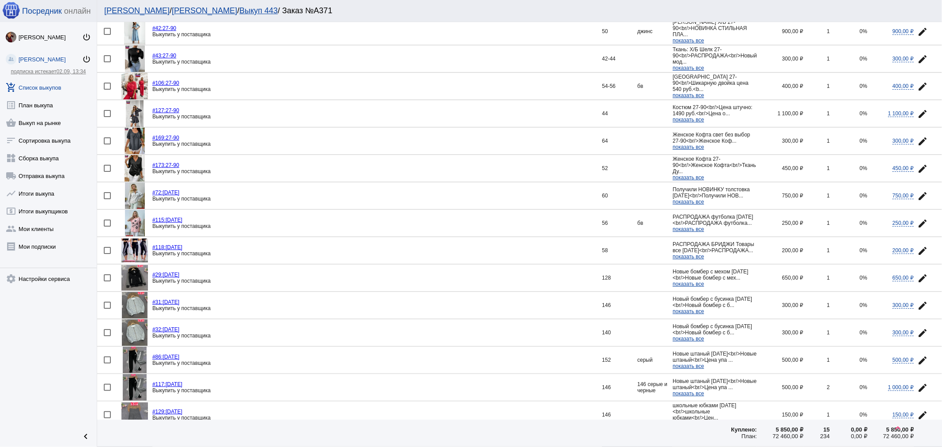
scroll to position [1110, 0]
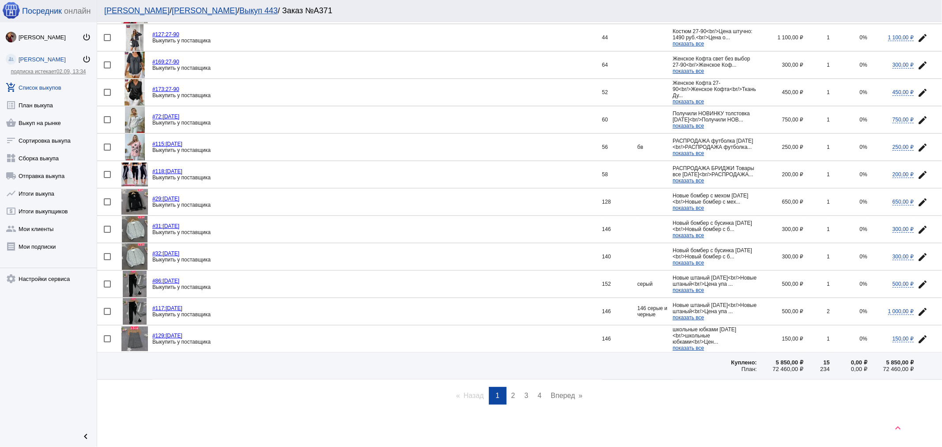
click at [511, 394] on span "2" at bounding box center [513, 396] width 4 height 8
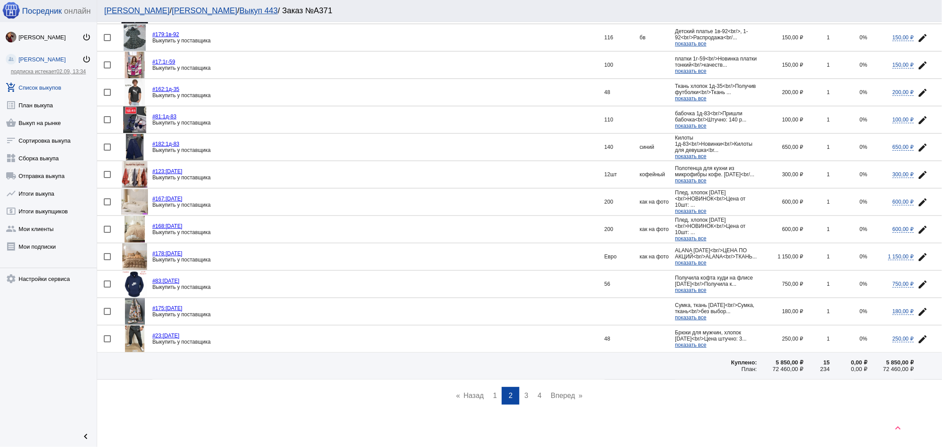
click at [526, 391] on link "page 3" at bounding box center [526, 396] width 13 height 18
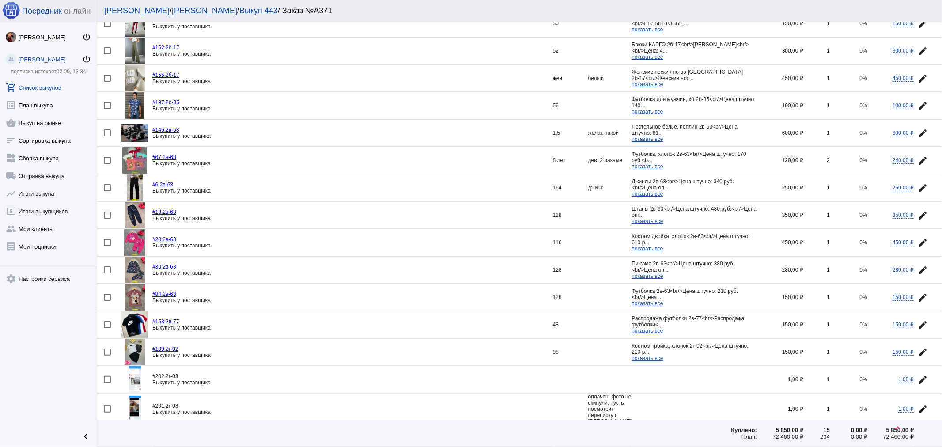
scroll to position [638, 0]
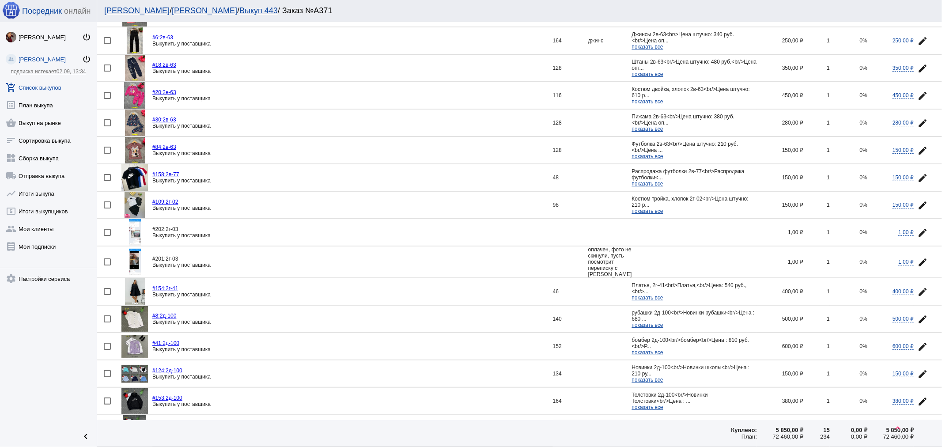
click at [134, 229] on img at bounding box center [135, 232] width 12 height 26
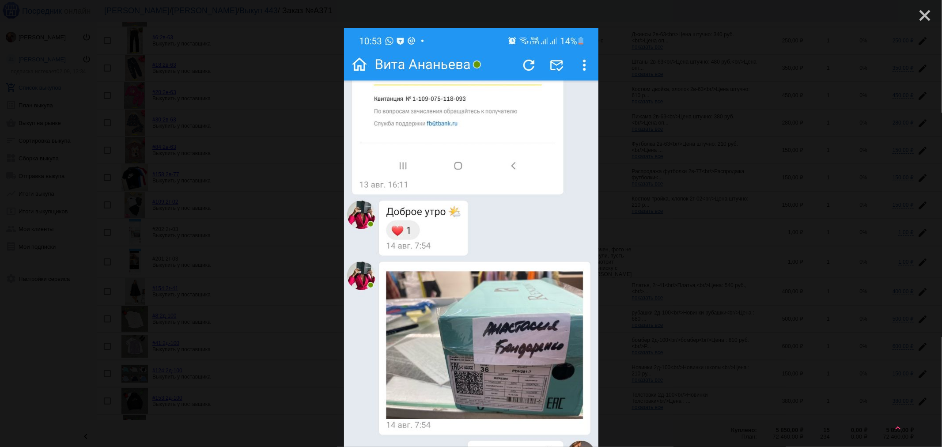
click at [847, 12] on mat-icon "close" at bounding box center [921, 12] width 11 height 11
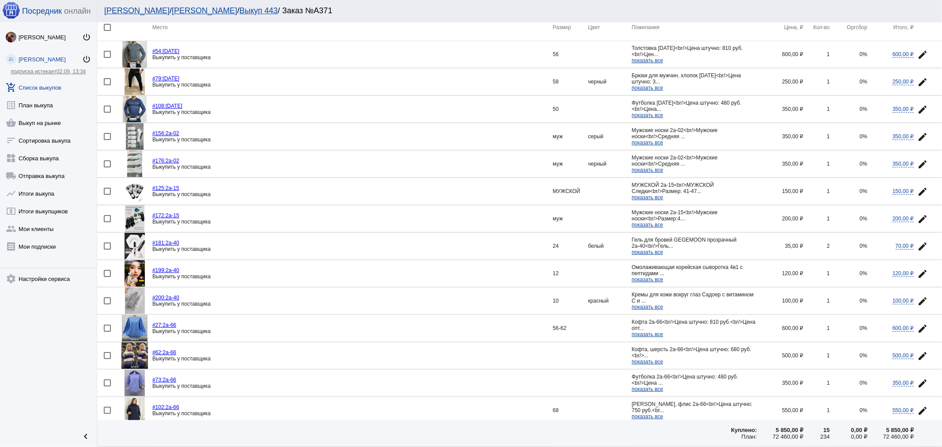
scroll to position [0, 0]
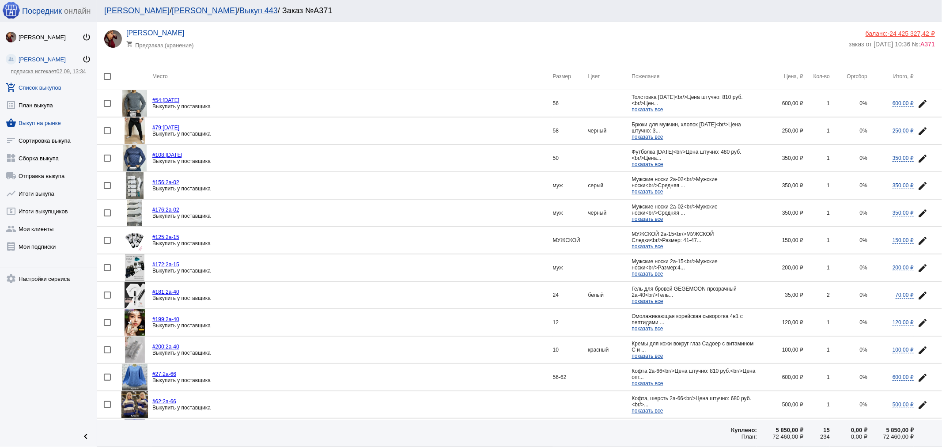
click at [46, 121] on link "shopping_basket Выкуп на рынке" at bounding box center [48, 121] width 97 height 18
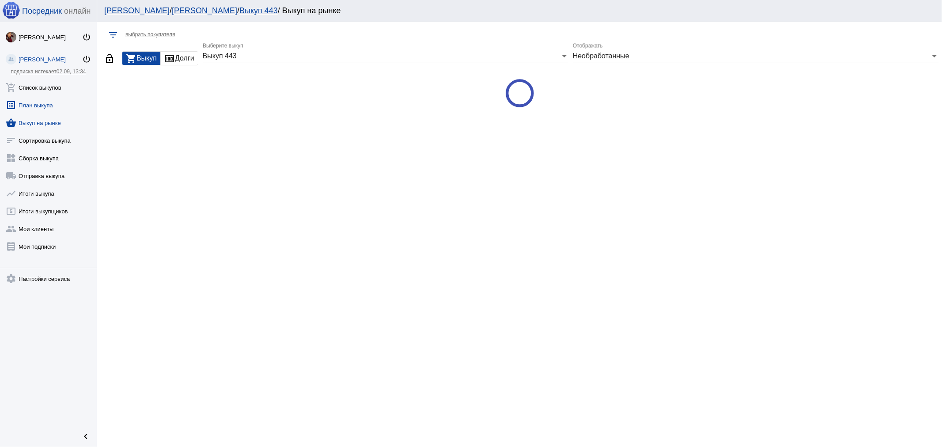
click at [45, 103] on link "list_alt План выкупа" at bounding box center [48, 104] width 97 height 18
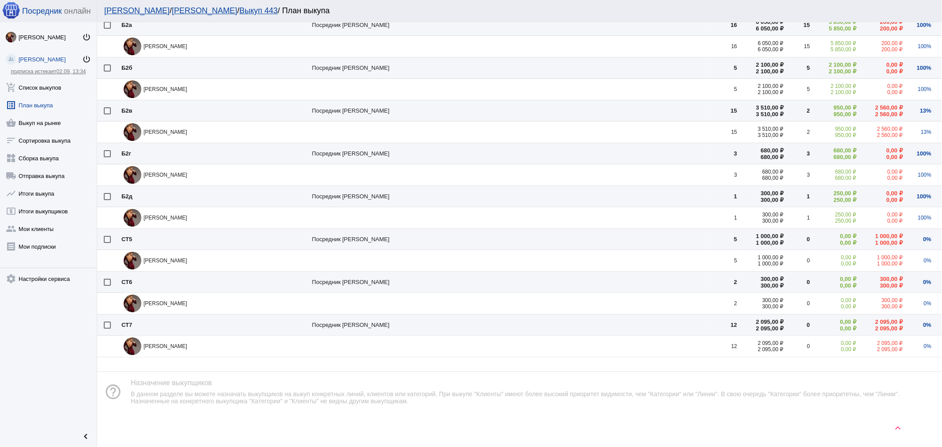
scroll to position [641, 0]
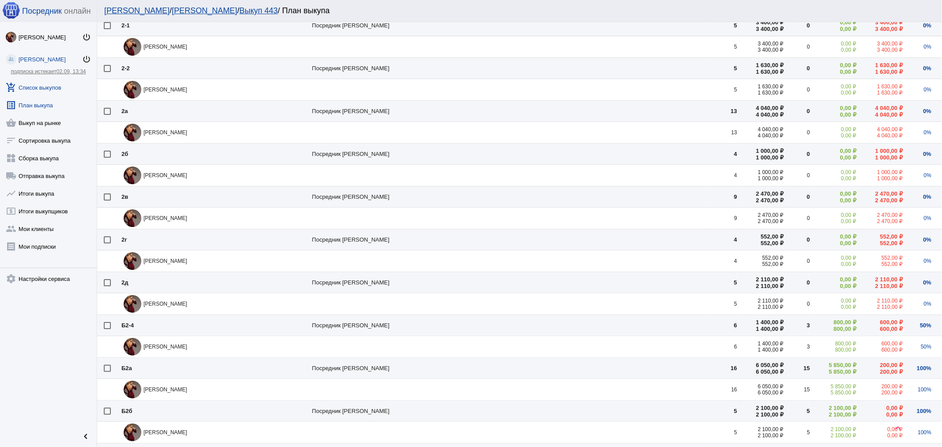
click at [50, 88] on link "add_shopping_cart Список выкупов" at bounding box center [48, 86] width 97 height 18
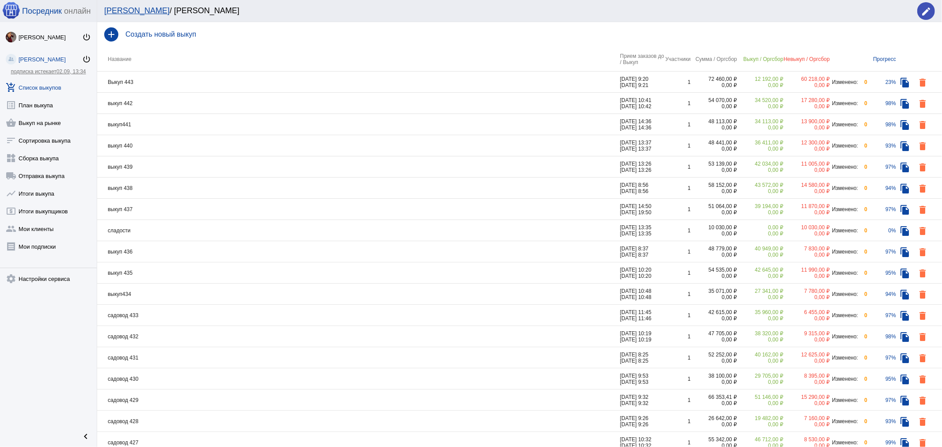
click at [231, 80] on td "Выкуп 443" at bounding box center [358, 82] width 523 height 21
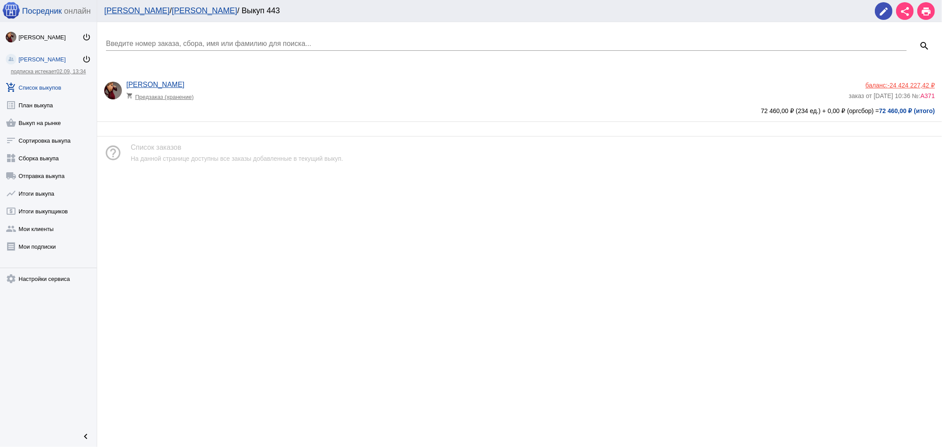
click at [324, 90] on app-delivery-type "shopping_cart Предзаказ (хранение)" at bounding box center [485, 94] width 718 height 11
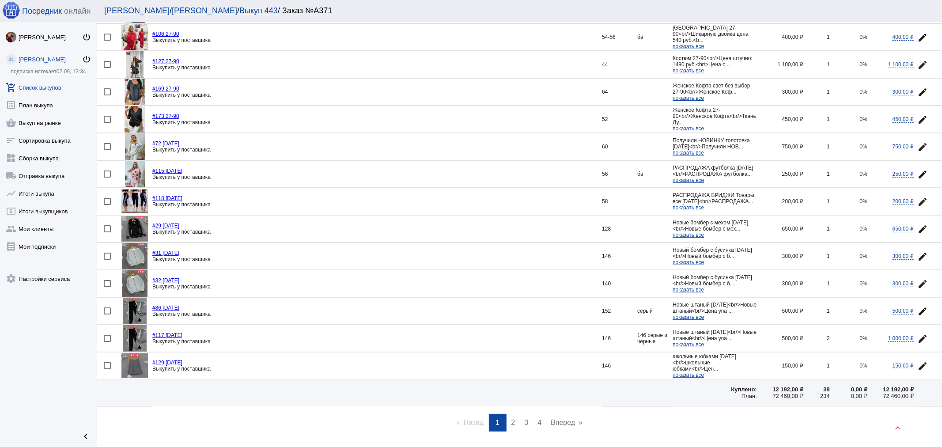
scroll to position [1110, 0]
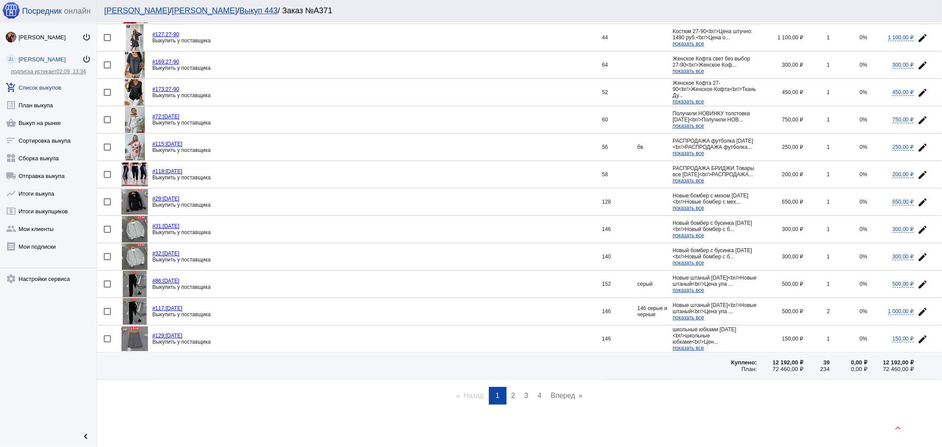
click at [511, 392] on span "2" at bounding box center [513, 396] width 4 height 8
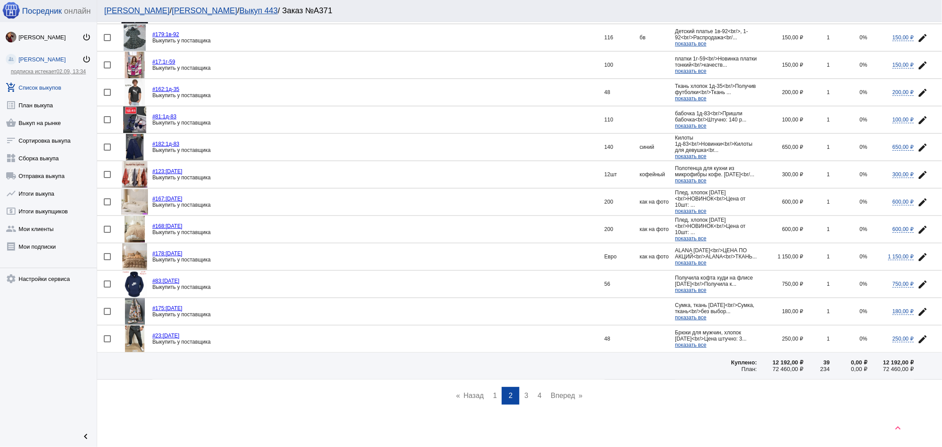
click at [524, 395] on span "3" at bounding box center [526, 396] width 4 height 8
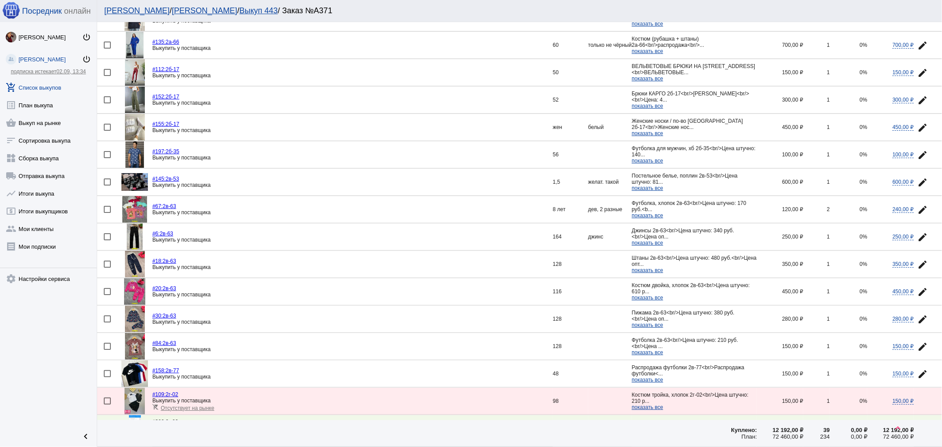
scroll to position [589, 0]
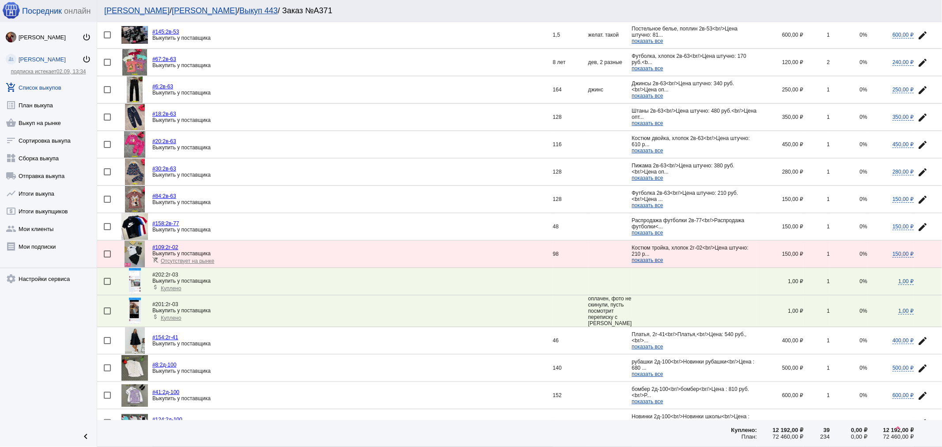
click at [135, 354] on img at bounding box center [135, 340] width 20 height 26
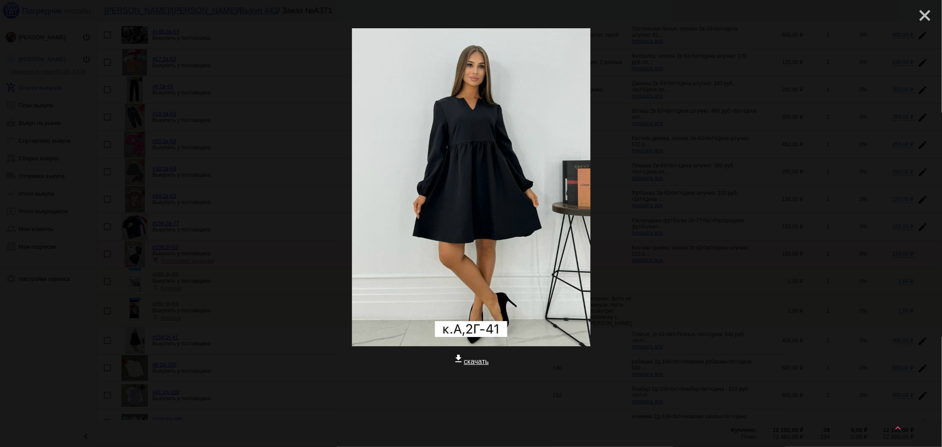
click at [847, 17] on mat-icon "close" at bounding box center [921, 12] width 11 height 11
